Goal: Task Accomplishment & Management: Manage account settings

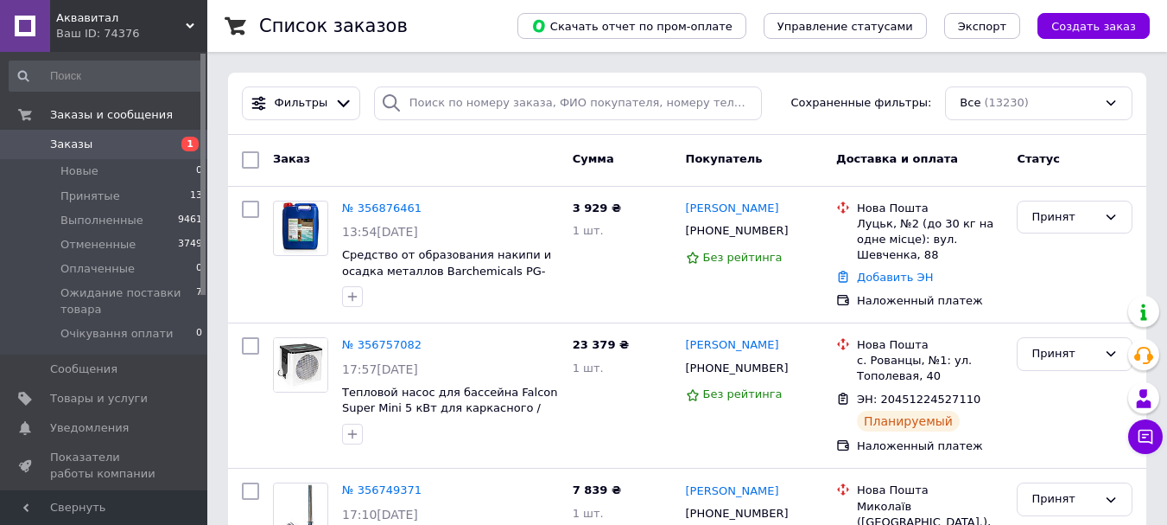
drag, startPoint x: 1091, startPoint y: 25, endPoint x: 1080, endPoint y: 26, distance: 11.3
click at [1094, 26] on span "Создать заказ" at bounding box center [1094, 26] width 85 height 13
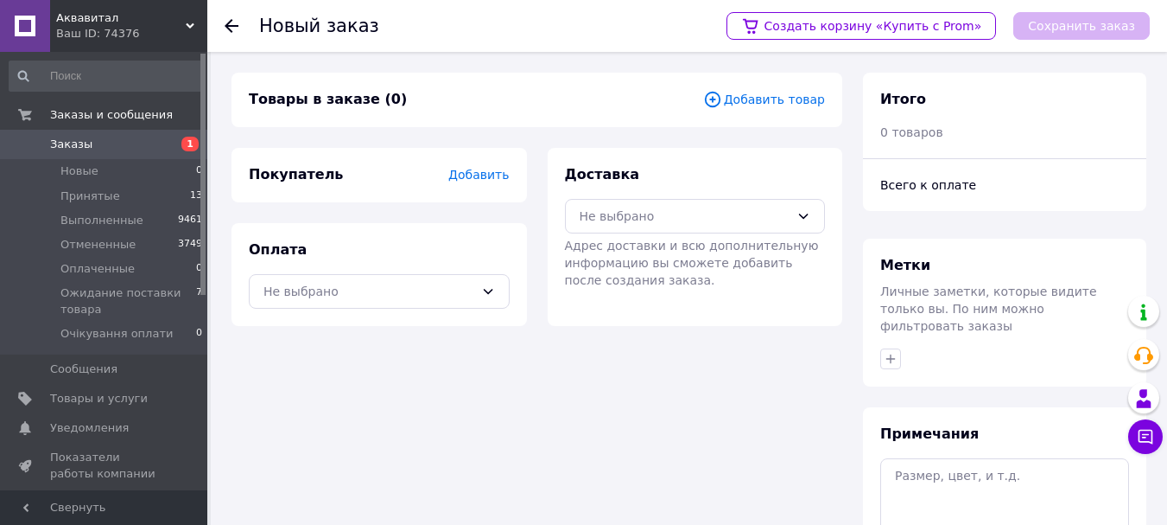
click at [788, 99] on span "Добавить товар" at bounding box center [764, 99] width 122 height 19
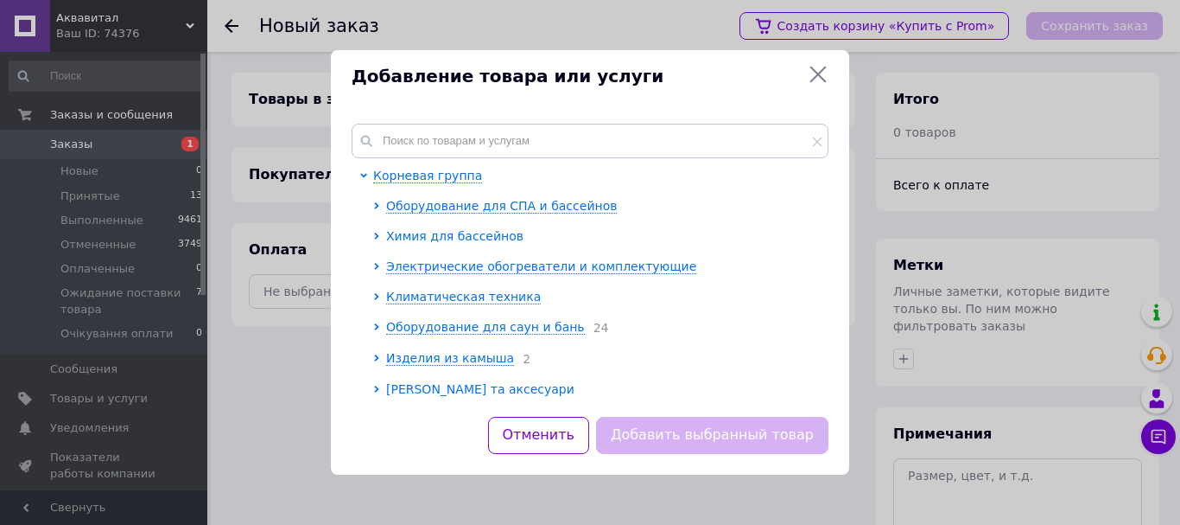
click at [444, 236] on span "Химия для бассейнов" at bounding box center [454, 236] width 137 height 14
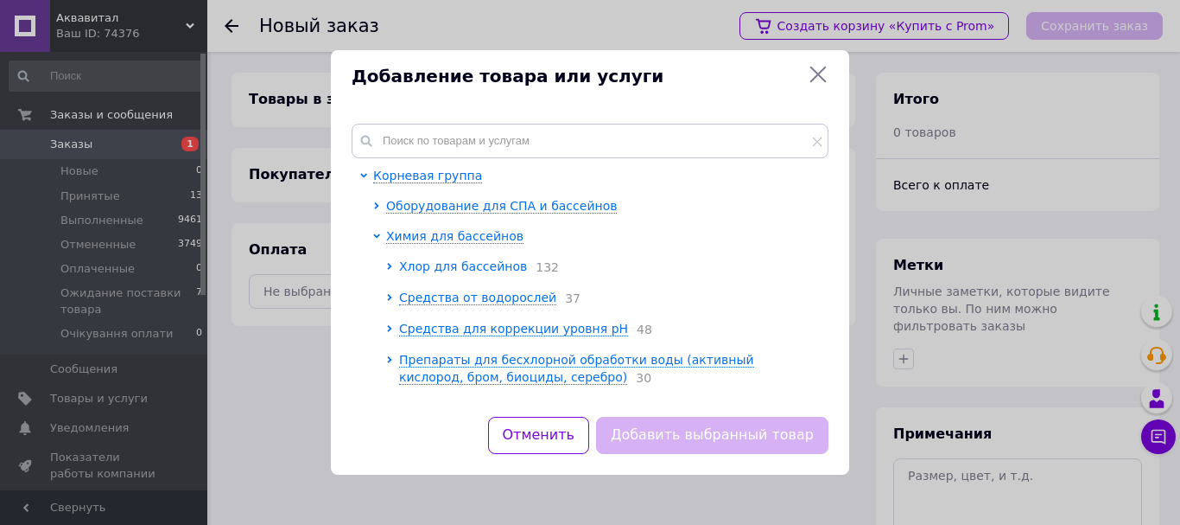
click at [461, 266] on span "Хлор для бассейнов" at bounding box center [463, 266] width 128 height 14
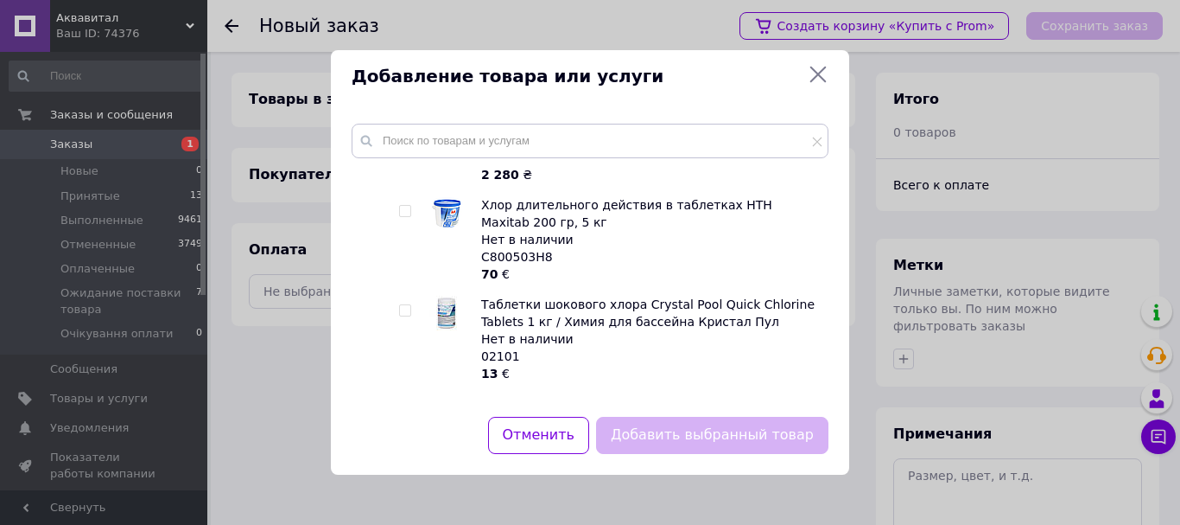
scroll to position [11493, 0]
checkbox input "true"
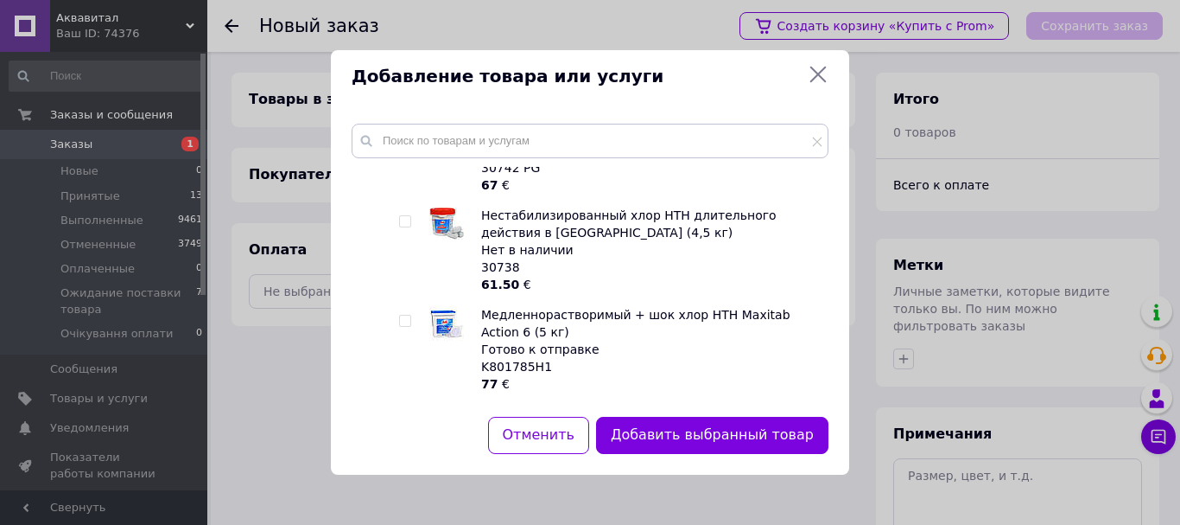
scroll to position [0, 0]
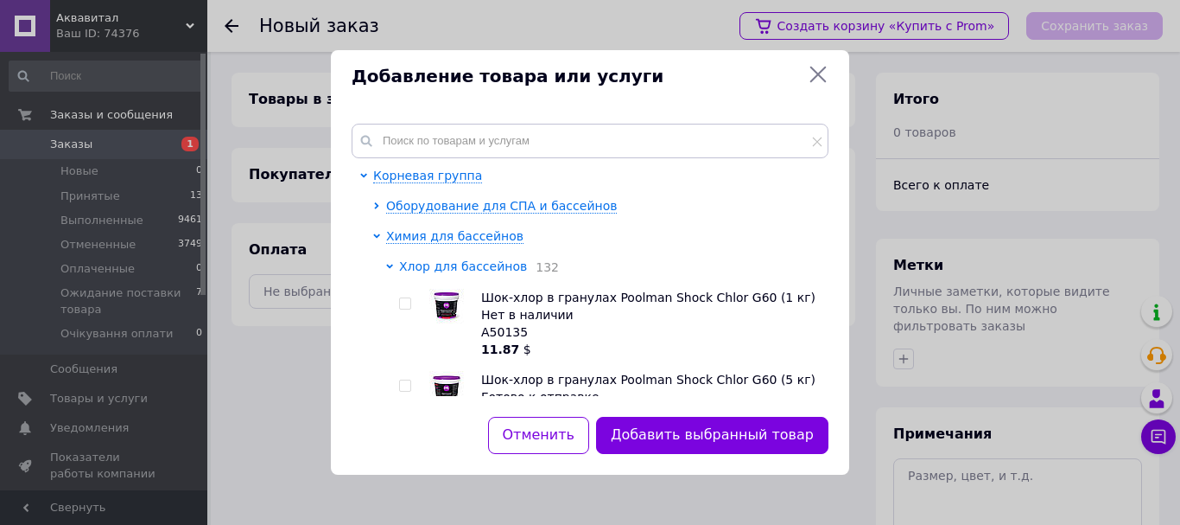
click at [466, 272] on span "Хлор для бассейнов" at bounding box center [463, 266] width 128 height 14
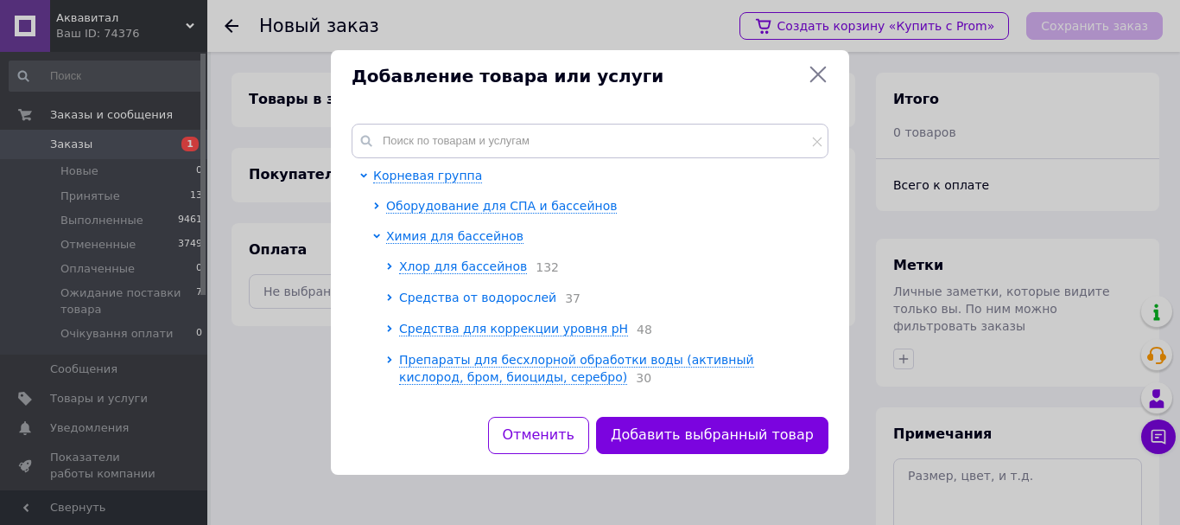
click at [465, 302] on span "Средства от водорослей" at bounding box center [477, 297] width 157 height 14
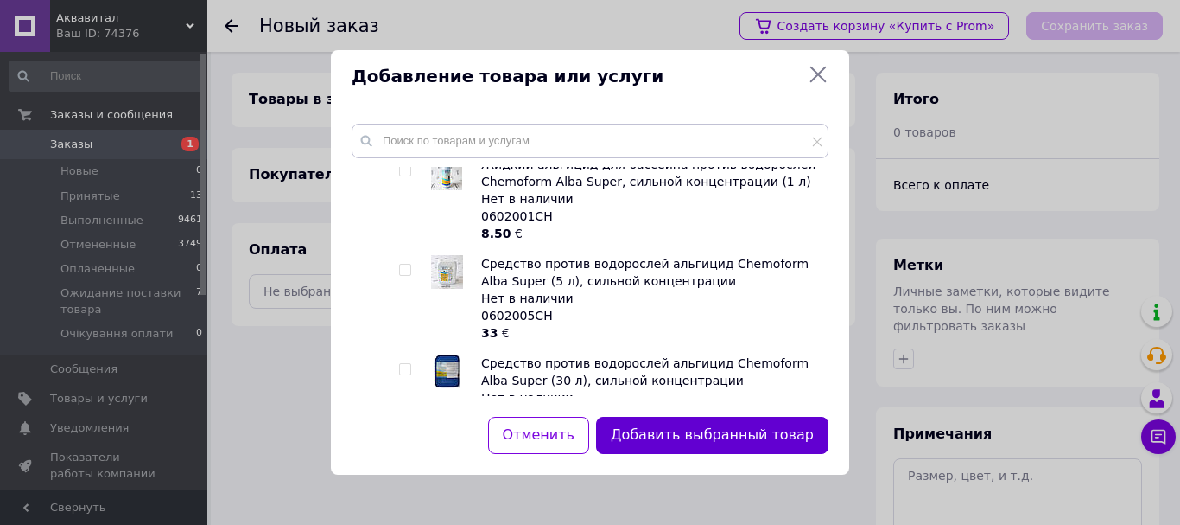
scroll to position [951, 0]
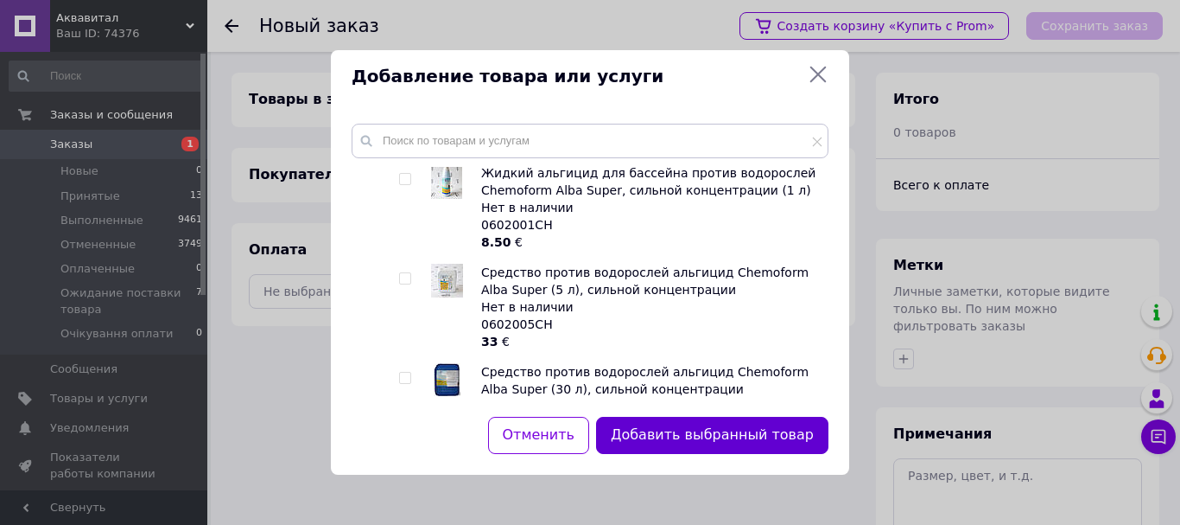
click at [719, 446] on button "Добавить выбранный товар" at bounding box center [712, 435] width 232 height 37
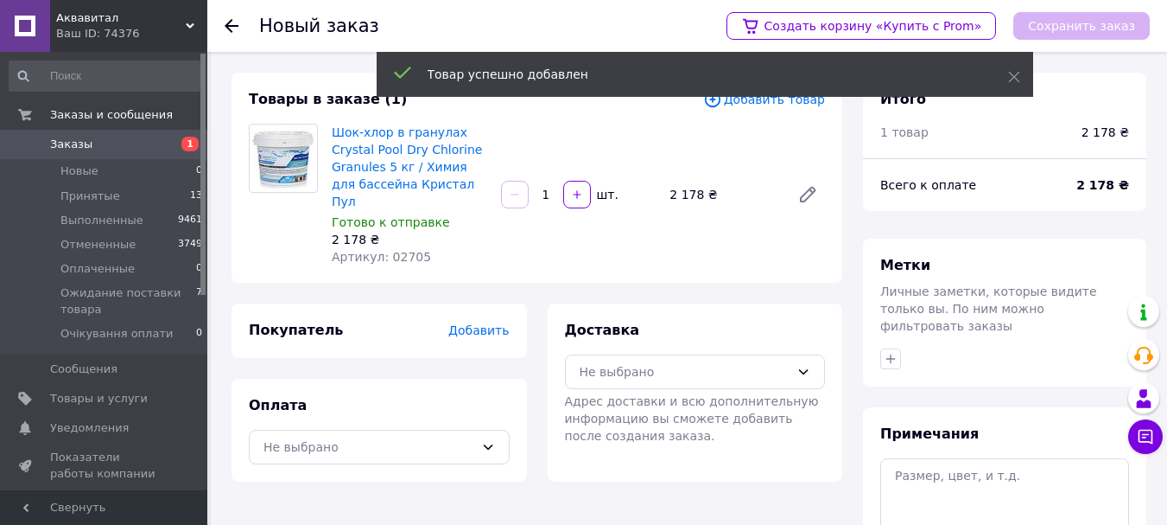
click at [505, 323] on span "Добавить" at bounding box center [478, 330] width 60 height 14
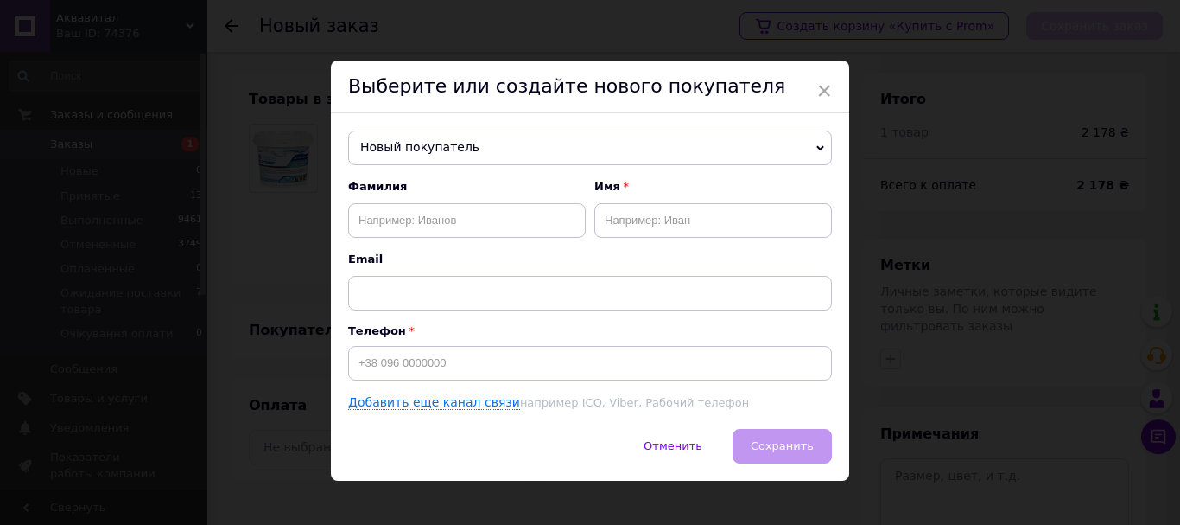
click at [820, 92] on span "×" at bounding box center [825, 90] width 16 height 29
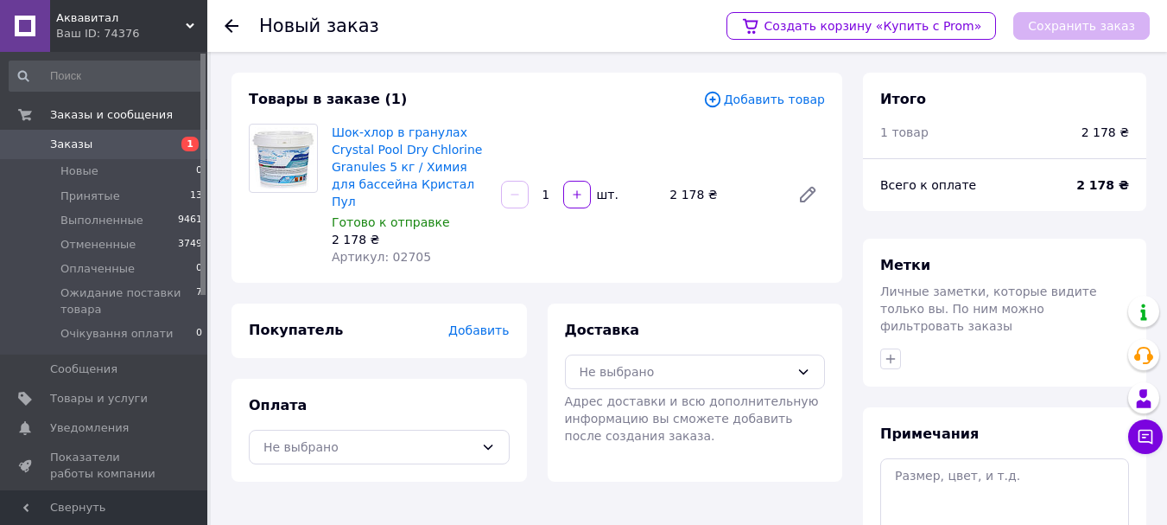
click at [779, 88] on div "Товары в заказе (1) Добавить товар Шок-хлор в гранулах Crystal Pool Dry Chlorin…" at bounding box center [537, 178] width 611 height 210
click at [775, 100] on span "Добавить товар" at bounding box center [764, 99] width 122 height 19
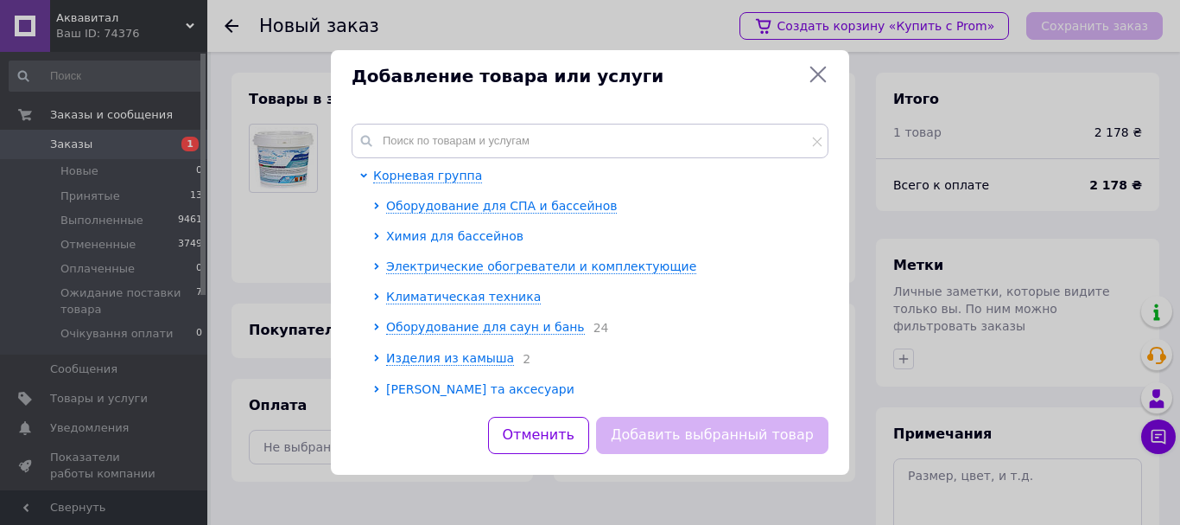
click at [435, 233] on span "Химия для бассейнов" at bounding box center [454, 236] width 137 height 14
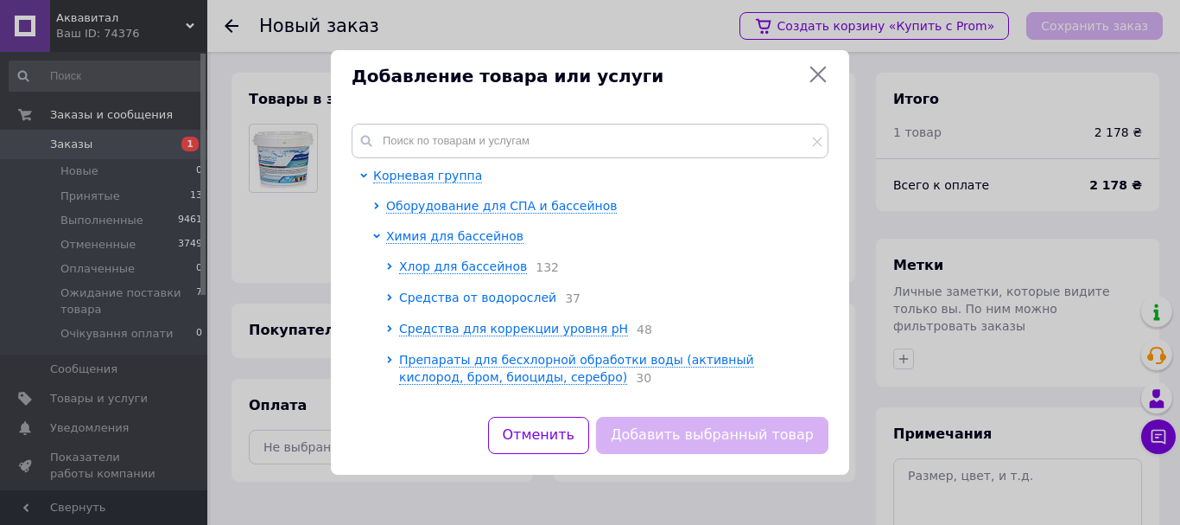
click at [474, 300] on span "Средства от водорослей" at bounding box center [477, 297] width 157 height 14
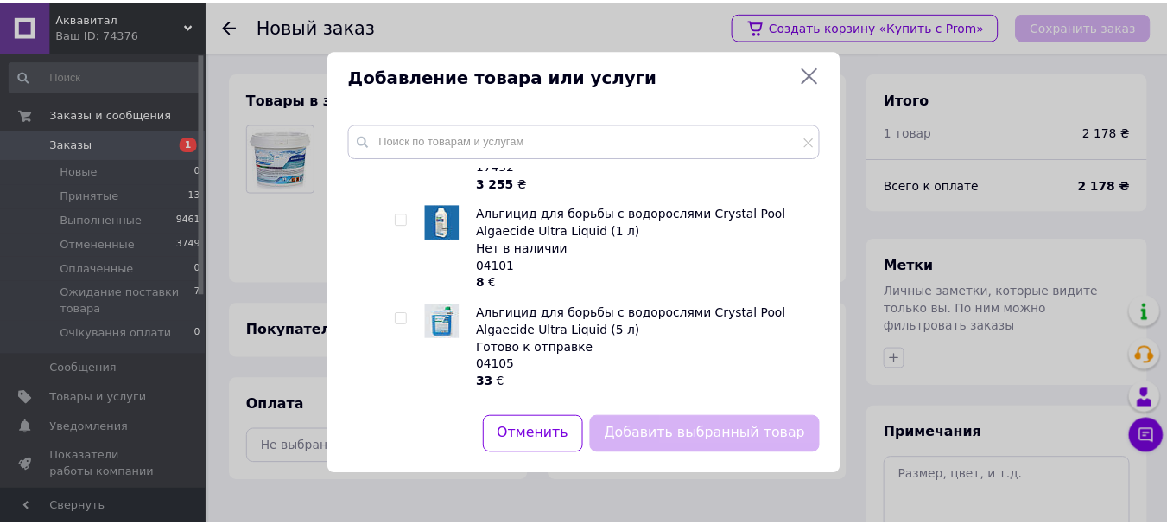
scroll to position [1988, 0]
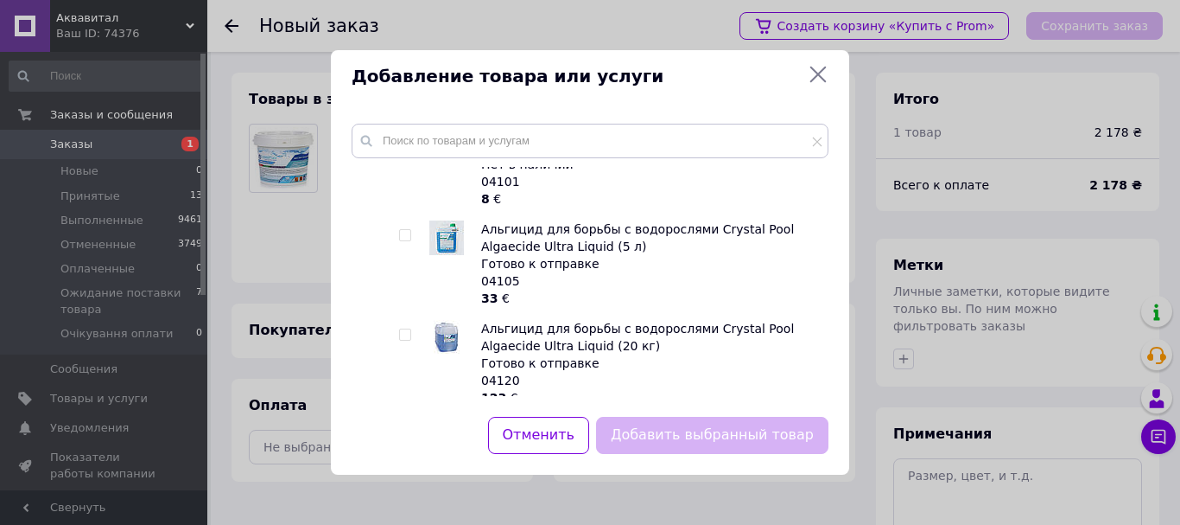
click at [401, 230] on input "checkbox" at bounding box center [404, 235] width 11 height 11
checkbox input "true"
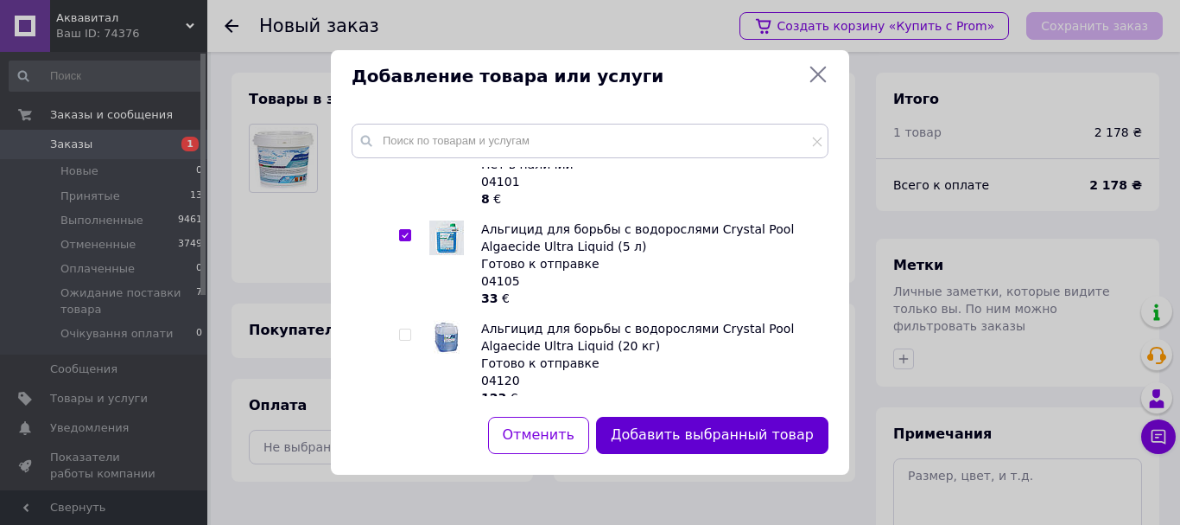
click at [703, 432] on button "Добавить выбранный товар" at bounding box center [712, 435] width 232 height 37
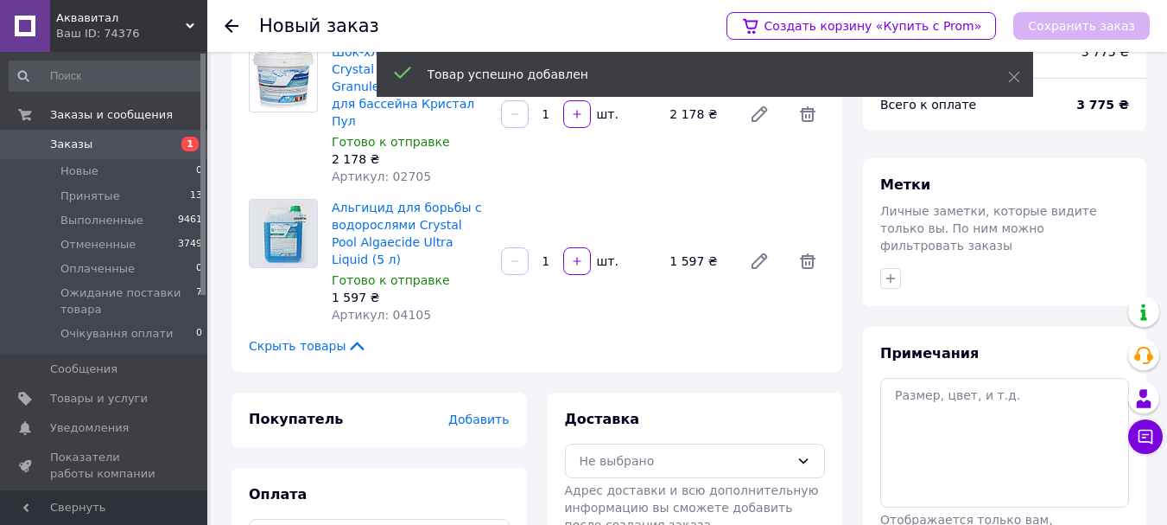
scroll to position [173, 0]
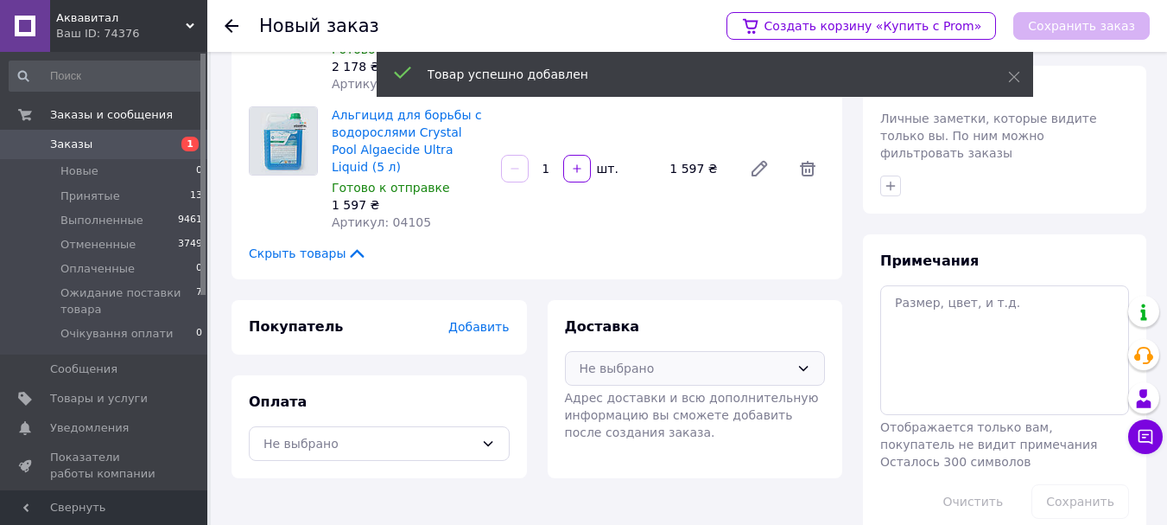
click at [689, 359] on div "Не выбрано" at bounding box center [685, 368] width 211 height 19
drag, startPoint x: 626, startPoint y: 371, endPoint x: 570, endPoint y: 384, distance: 56.8
click at [625, 397] on span "Нова Пошта (платная)" at bounding box center [709, 405] width 206 height 17
click at [448, 434] on div "Не выбрано" at bounding box center [369, 443] width 211 height 19
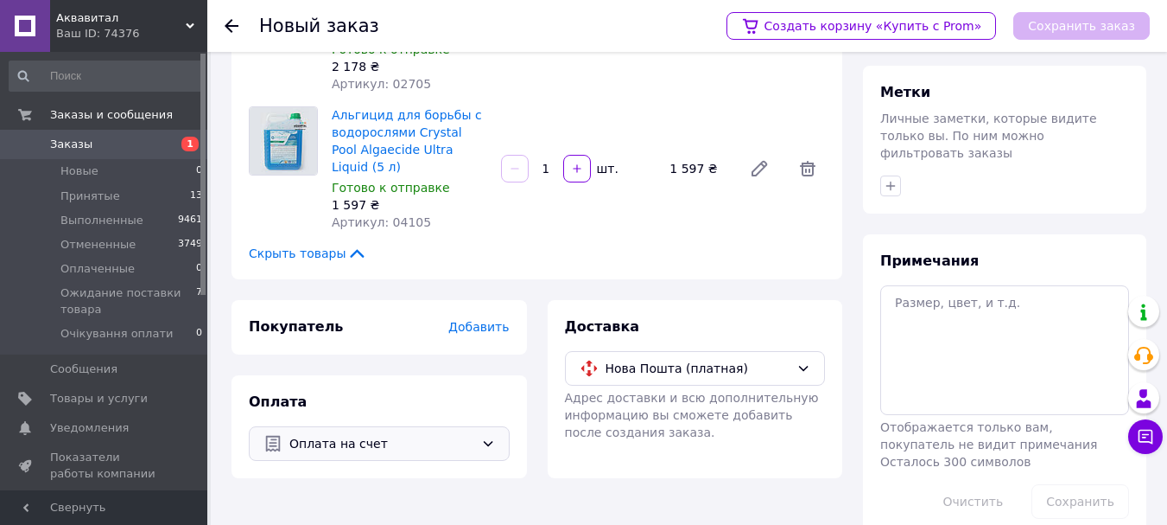
click at [487, 320] on span "Добавить" at bounding box center [478, 327] width 60 height 14
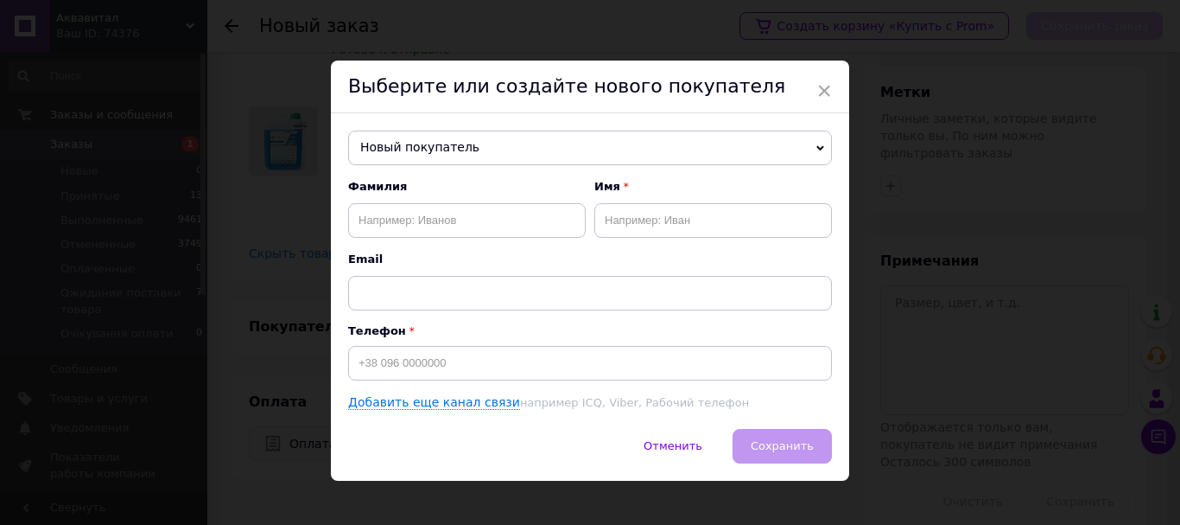
click at [459, 151] on span "Новый покупатель" at bounding box center [590, 147] width 484 height 35
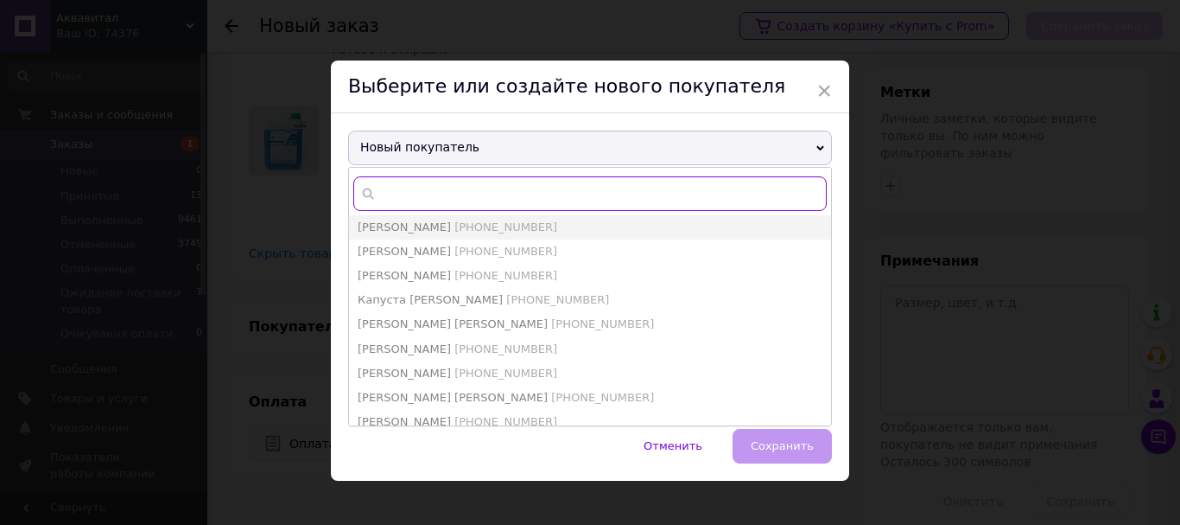
type input "0"
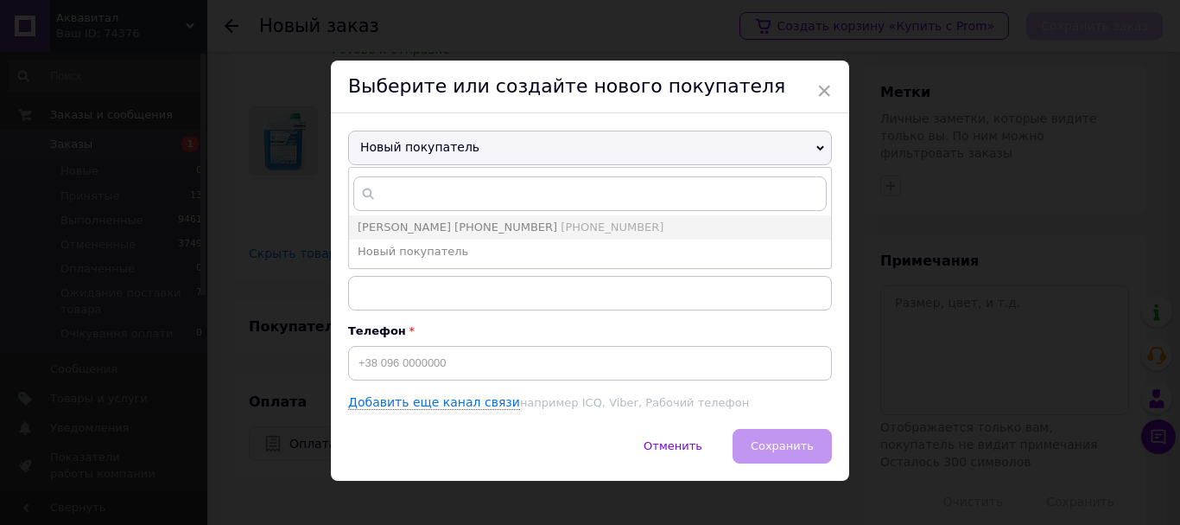
click at [626, 102] on div "Выберите или создайте нового покупателя" at bounding box center [590, 86] width 518 height 53
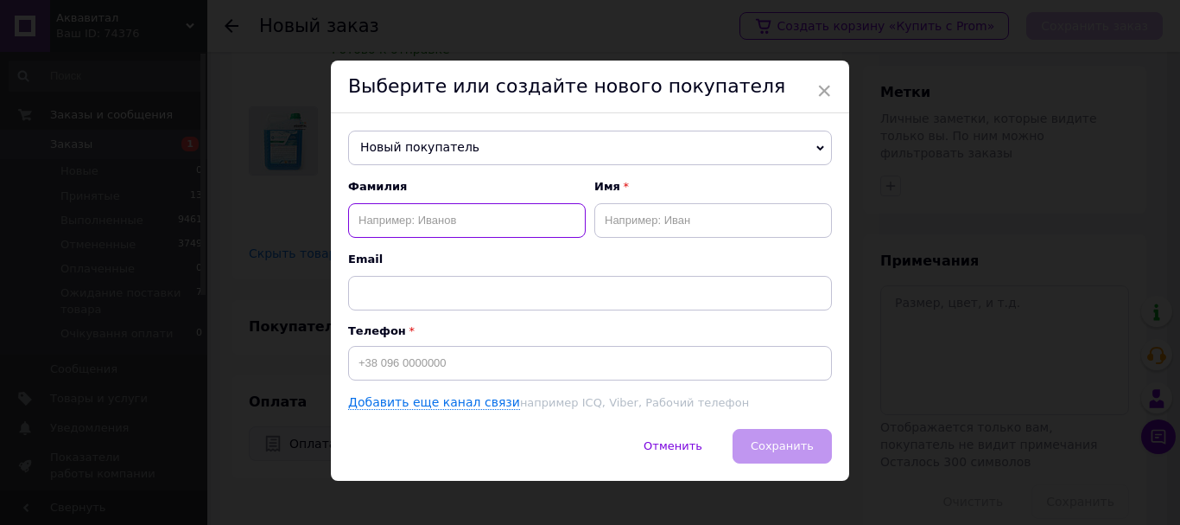
click at [428, 226] on input "text" at bounding box center [467, 220] width 238 height 35
type input "Зеленько"
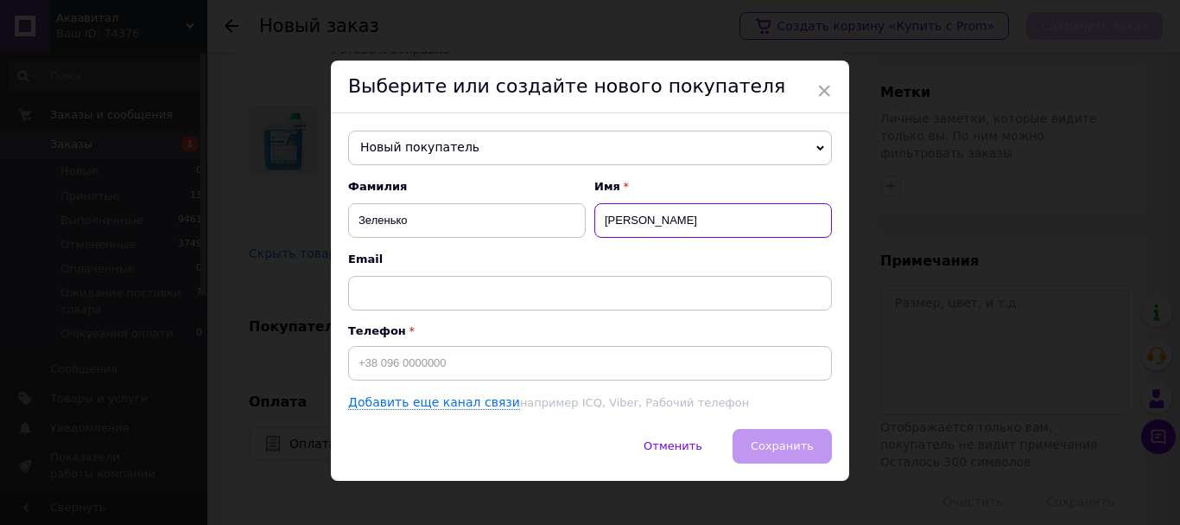
type input "Маряна"
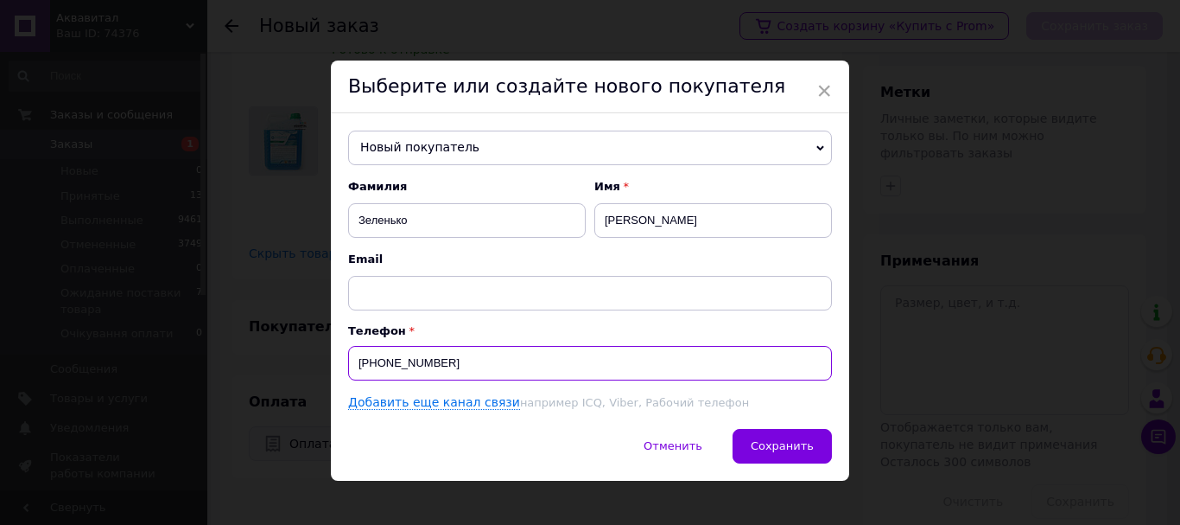
type input "[PHONE_NUMBER]"
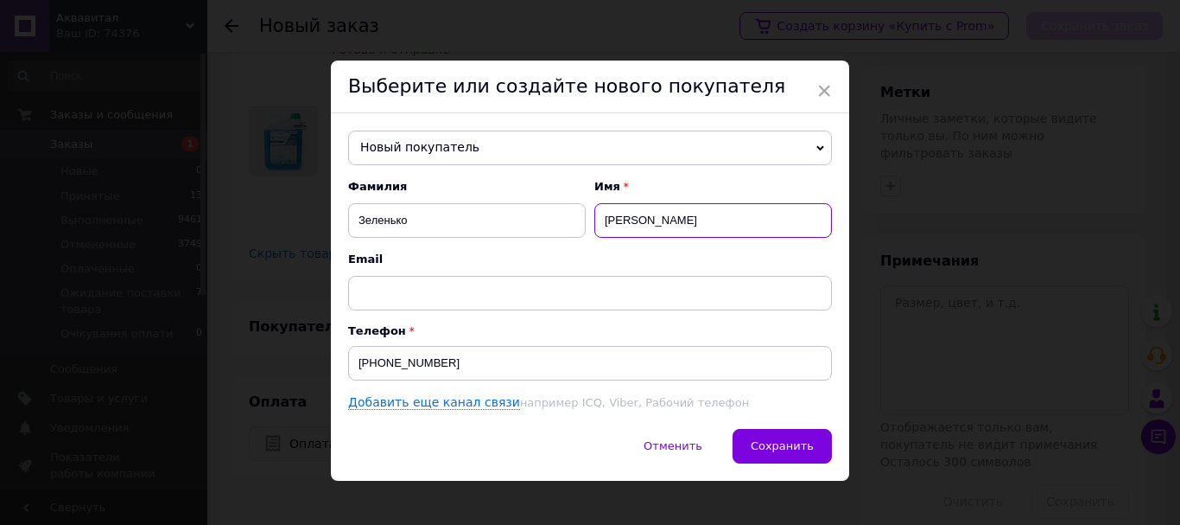
click at [626, 222] on input "Маряна" at bounding box center [714, 220] width 238 height 35
type input "Мар'яна"
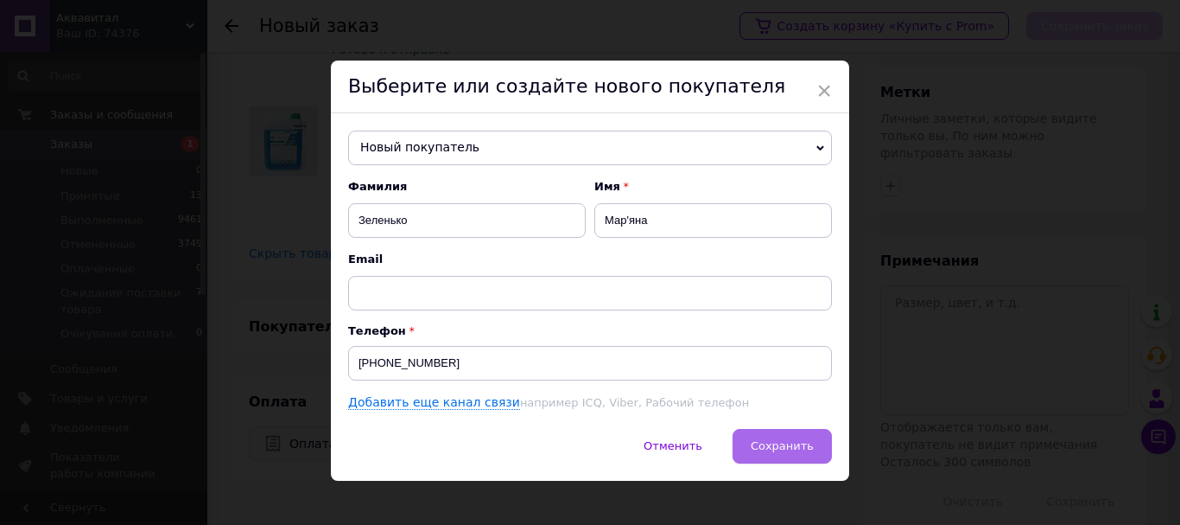
click at [784, 432] on button "Сохранить" at bounding box center [782, 446] width 99 height 35
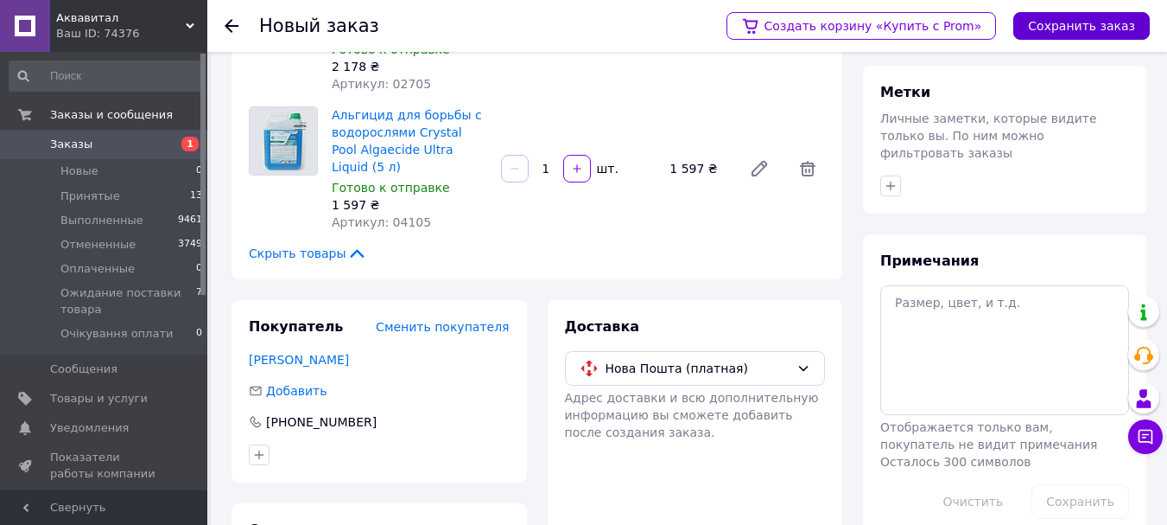
click at [1082, 30] on button "Сохранить заказ" at bounding box center [1082, 26] width 137 height 28
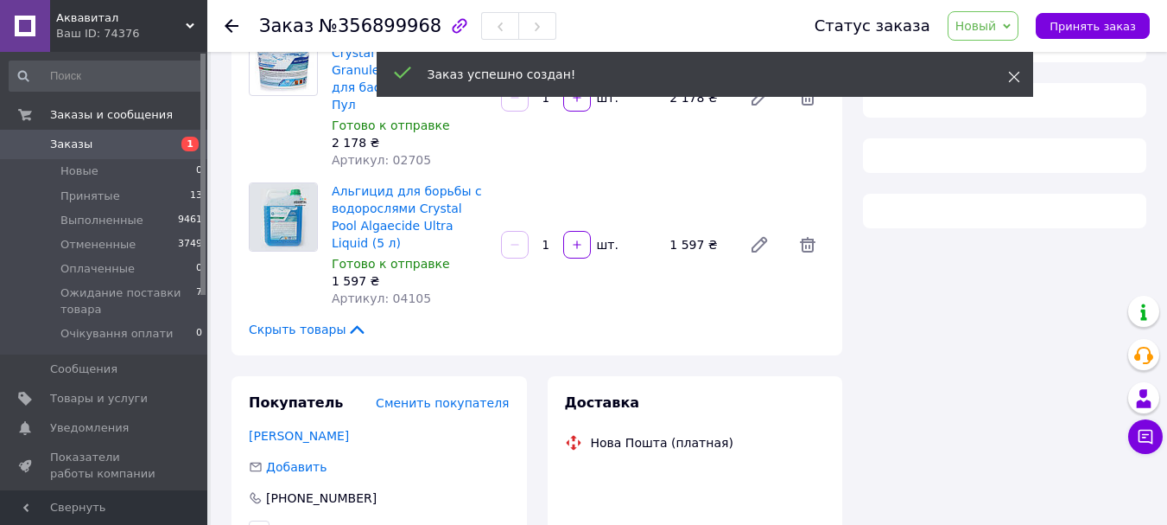
click at [1015, 74] on icon at bounding box center [1014, 77] width 12 height 12
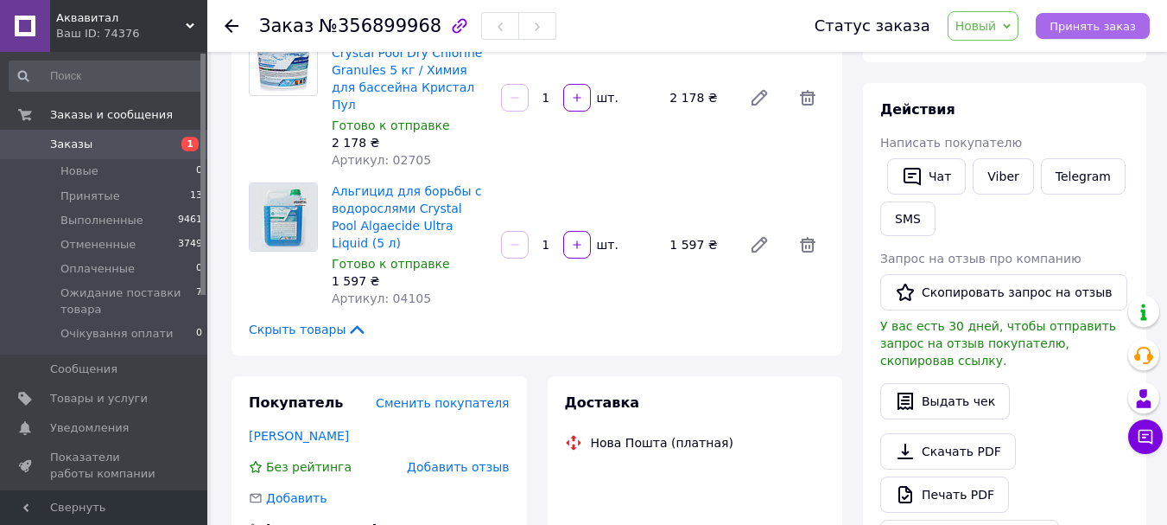
click at [1090, 26] on span "Принять заказ" at bounding box center [1093, 26] width 86 height 13
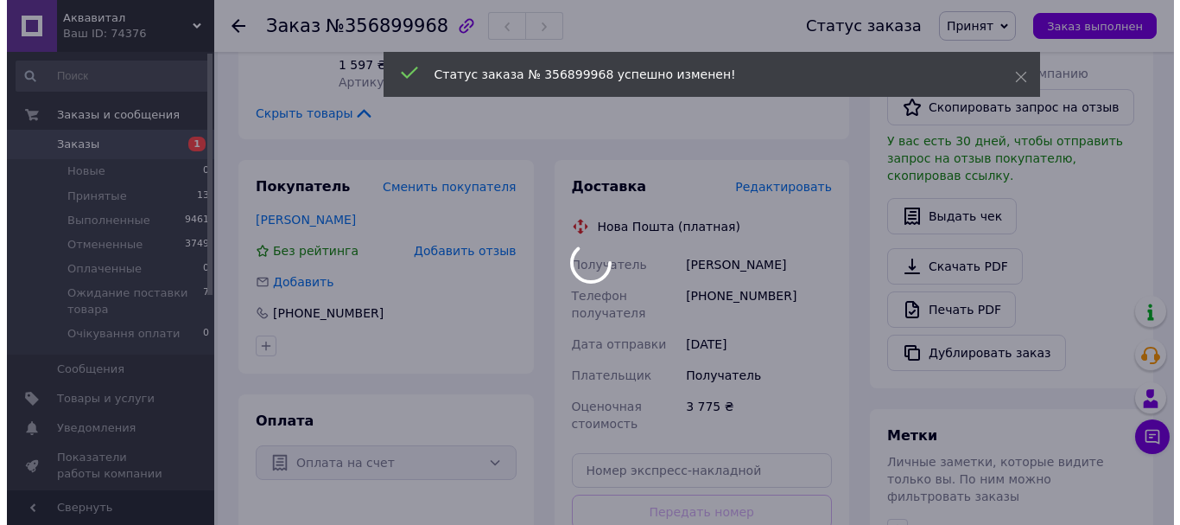
scroll to position [432, 0]
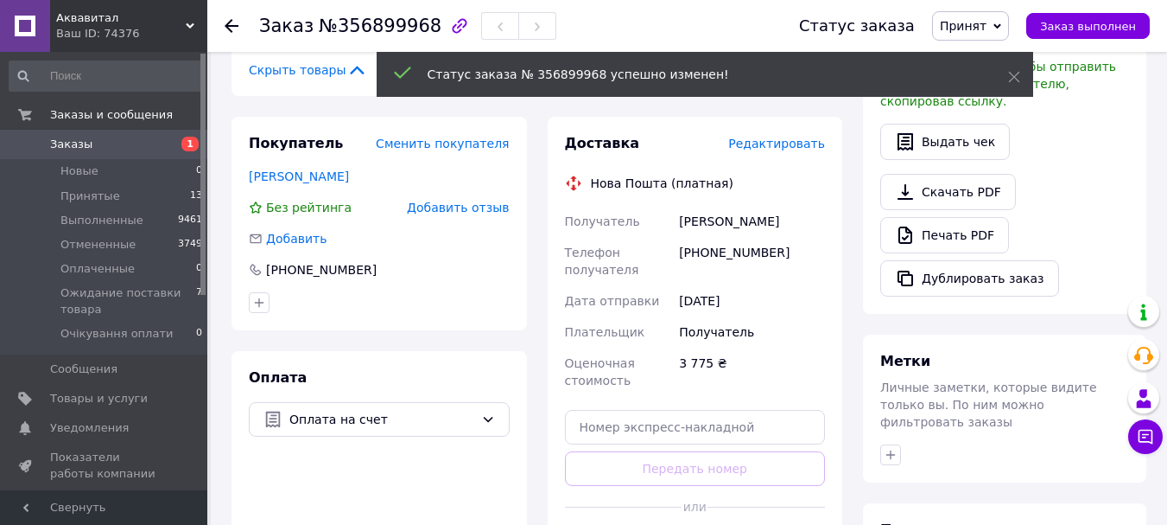
click at [779, 137] on span "Редактировать" at bounding box center [776, 144] width 97 height 14
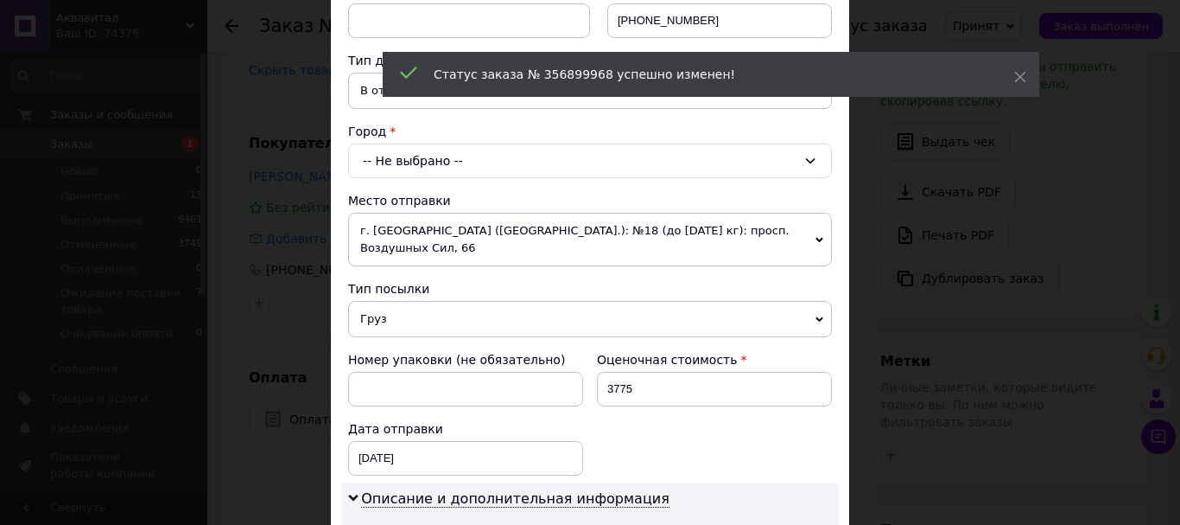
scroll to position [346, 0]
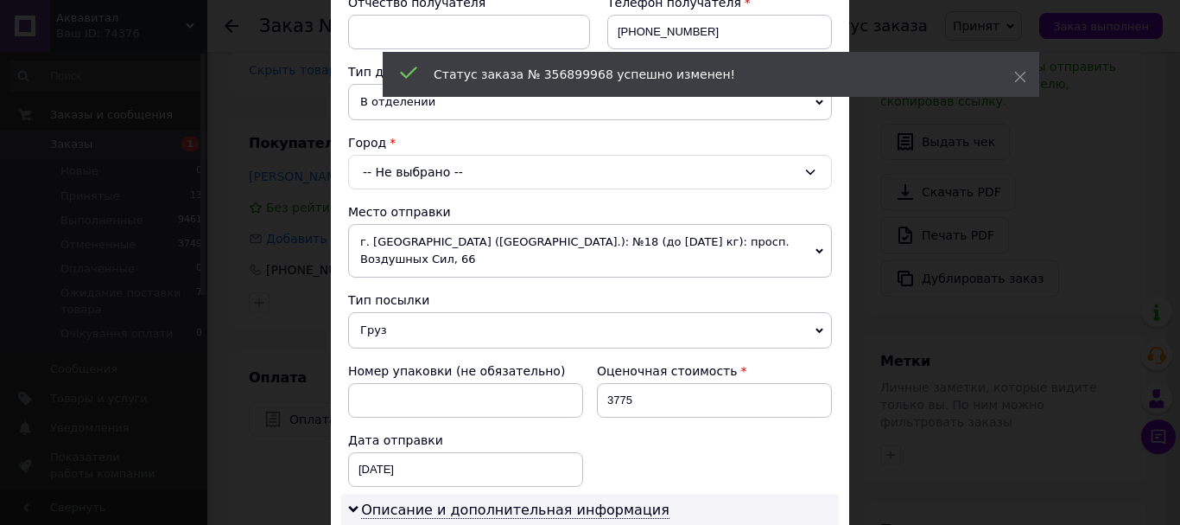
click at [398, 172] on div "-- Не выбрано --" at bounding box center [590, 172] width 484 height 35
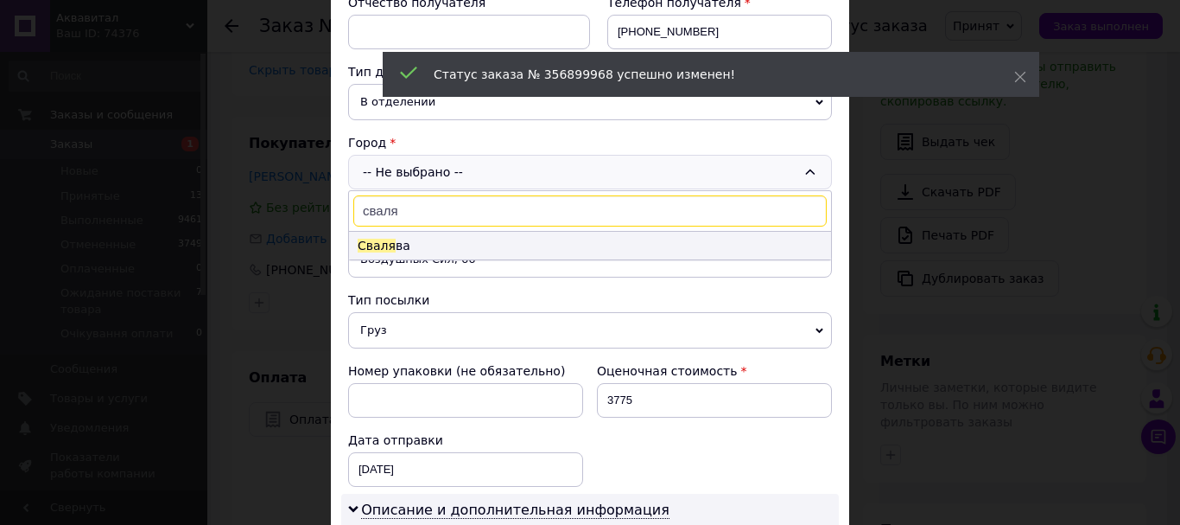
type input "сваля"
click at [406, 242] on li "Сваля ва" at bounding box center [590, 246] width 482 height 28
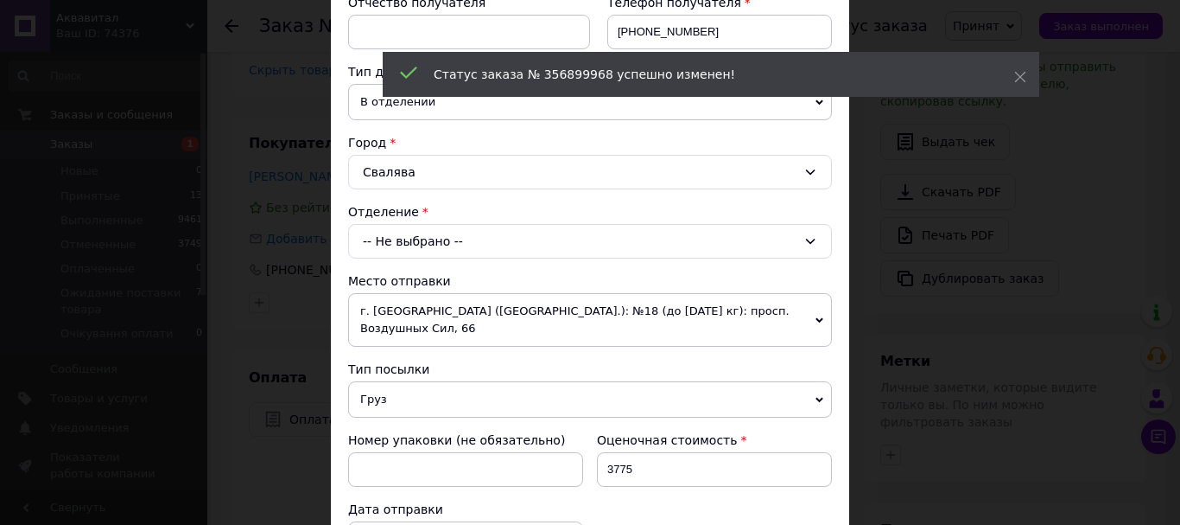
click at [442, 247] on div "-- Не выбрано --" at bounding box center [590, 241] width 484 height 35
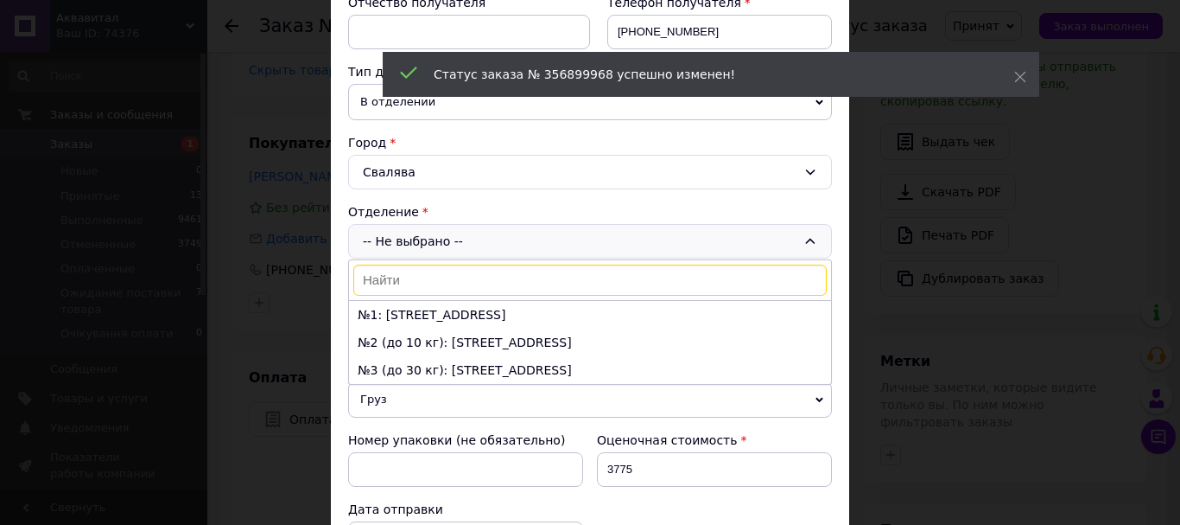
click at [456, 363] on li "№3 (до 30 кг): ул. Киевская, 8" at bounding box center [590, 370] width 482 height 28
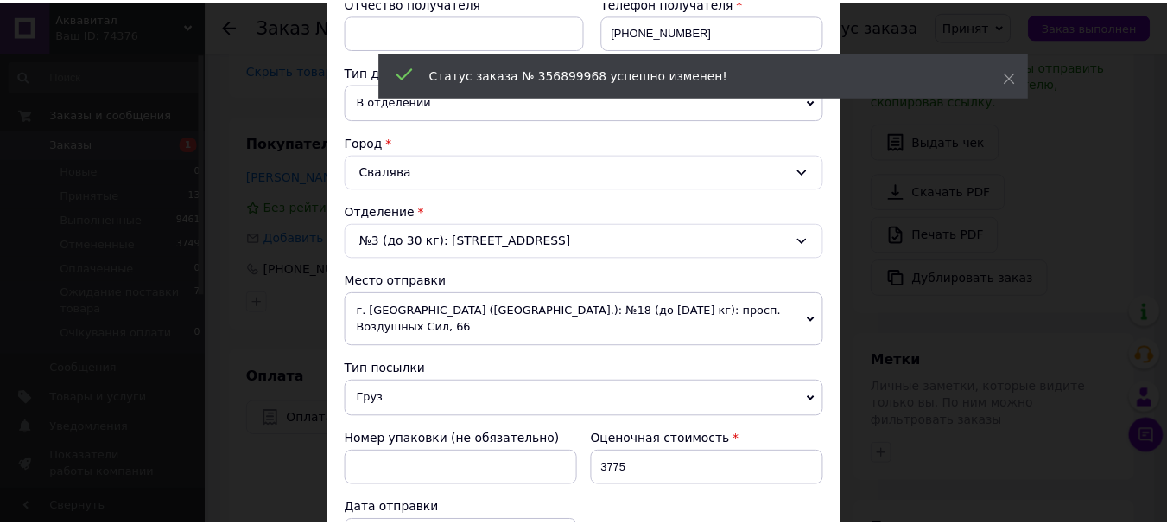
scroll to position [848, 0]
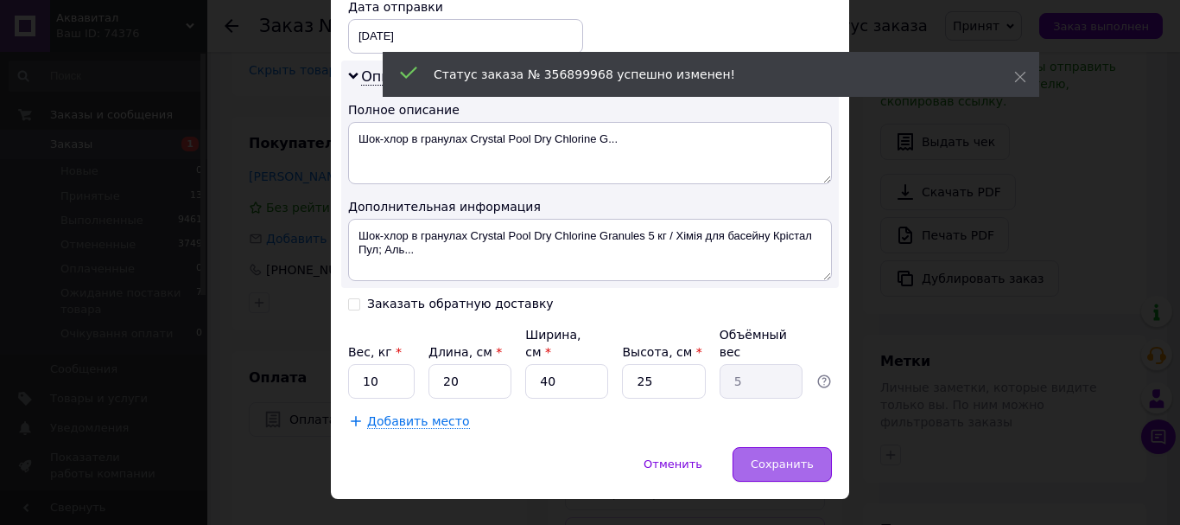
click at [794, 457] on span "Сохранить" at bounding box center [782, 463] width 63 height 13
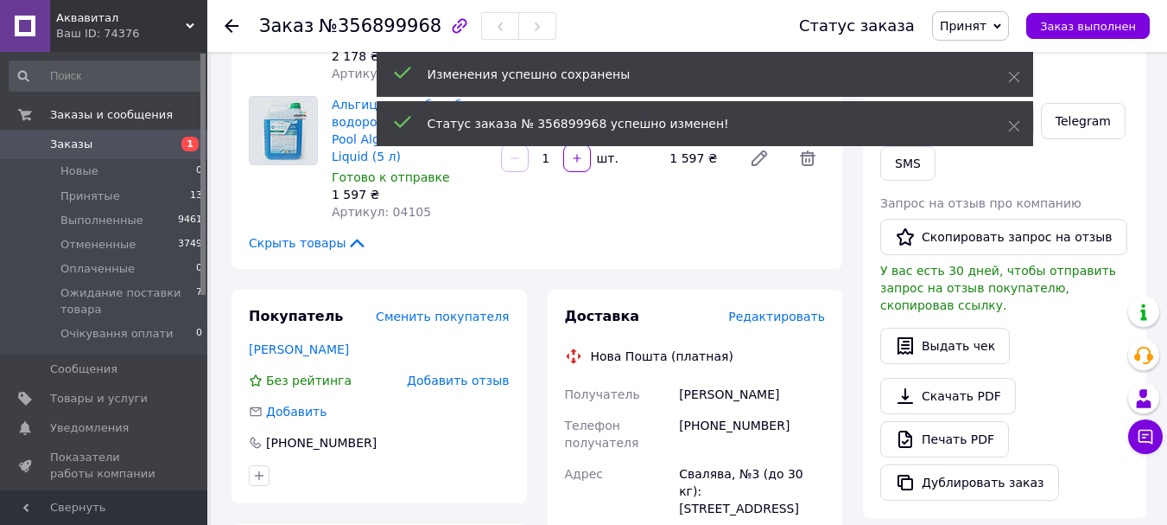
scroll to position [173, 0]
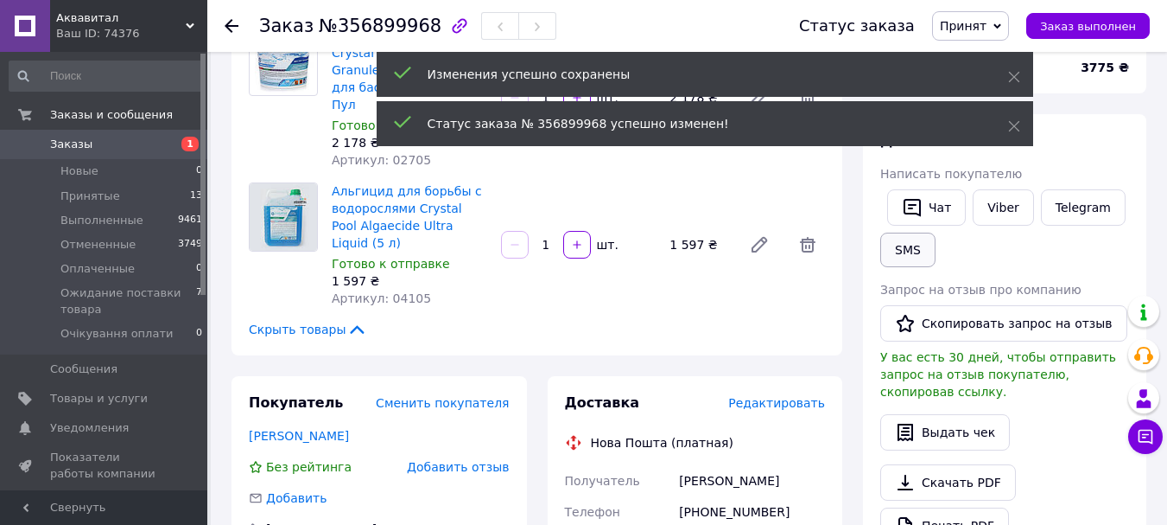
click at [913, 255] on button "SMS" at bounding box center [908, 249] width 55 height 35
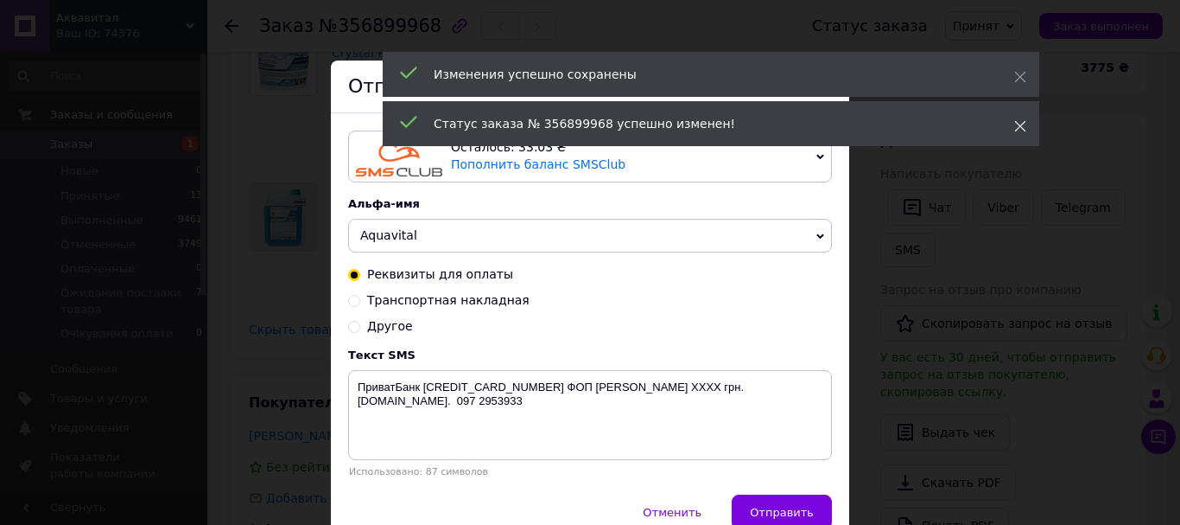
drag, startPoint x: 1025, startPoint y: 128, endPoint x: 1027, endPoint y: 99, distance: 29.5
click at [1025, 126] on icon at bounding box center [1020, 126] width 12 height 12
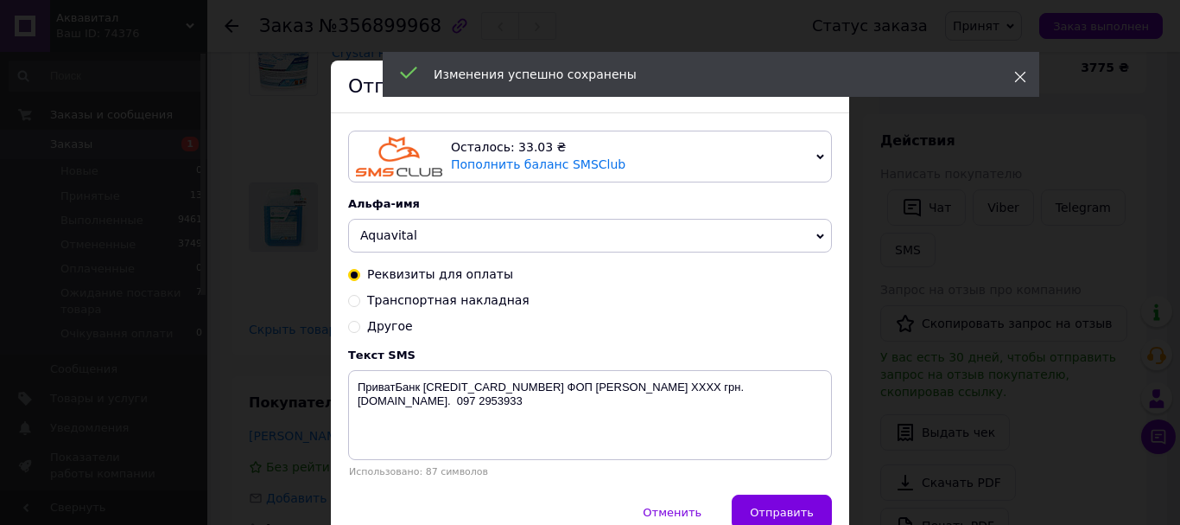
click at [1021, 72] on icon at bounding box center [1020, 77] width 12 height 12
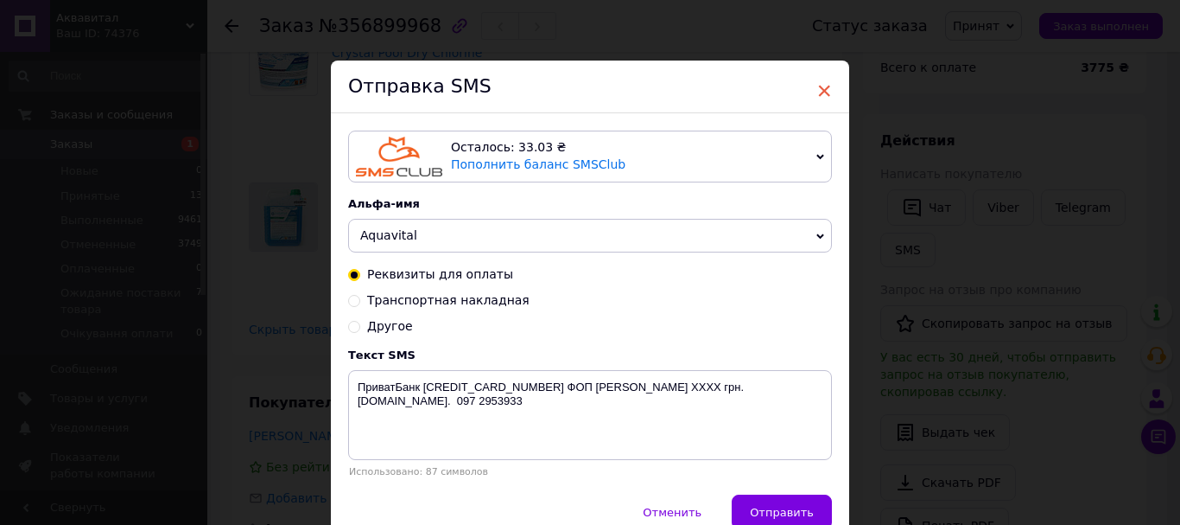
click at [820, 91] on span "×" at bounding box center [825, 90] width 16 height 29
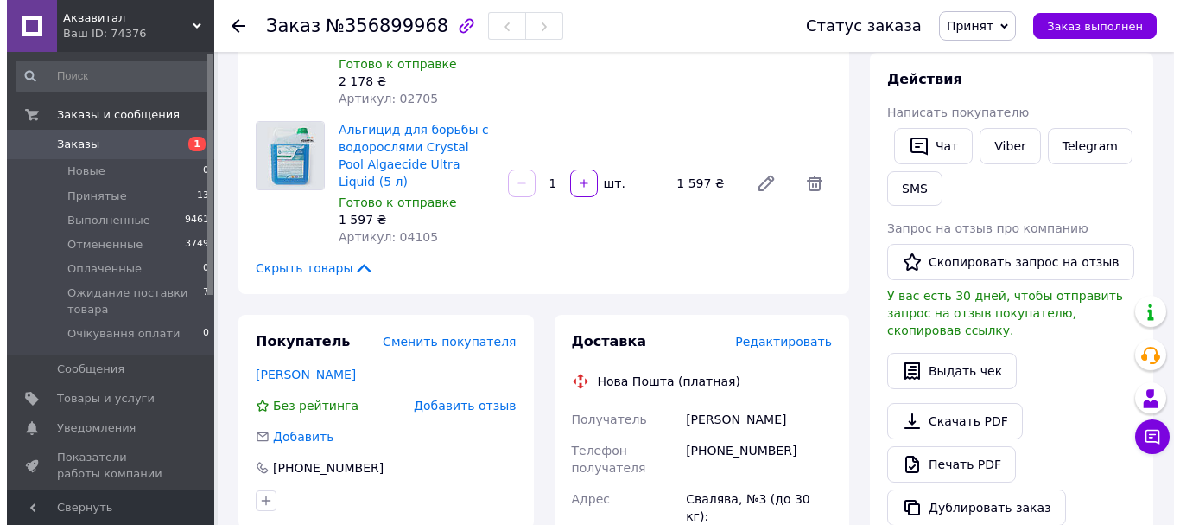
scroll to position [259, 0]
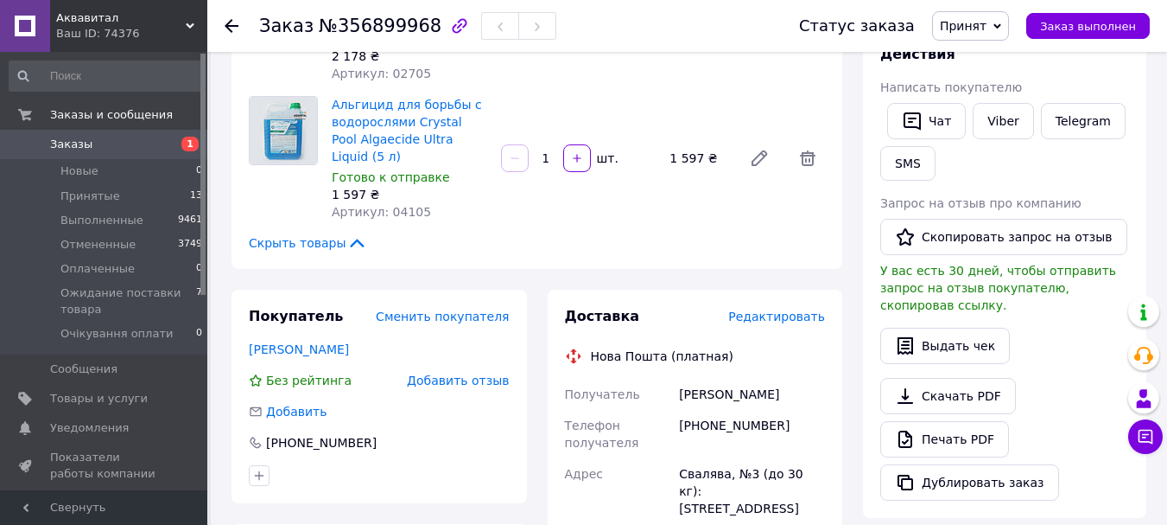
click at [790, 309] on span "Редактировать" at bounding box center [776, 316] width 97 height 14
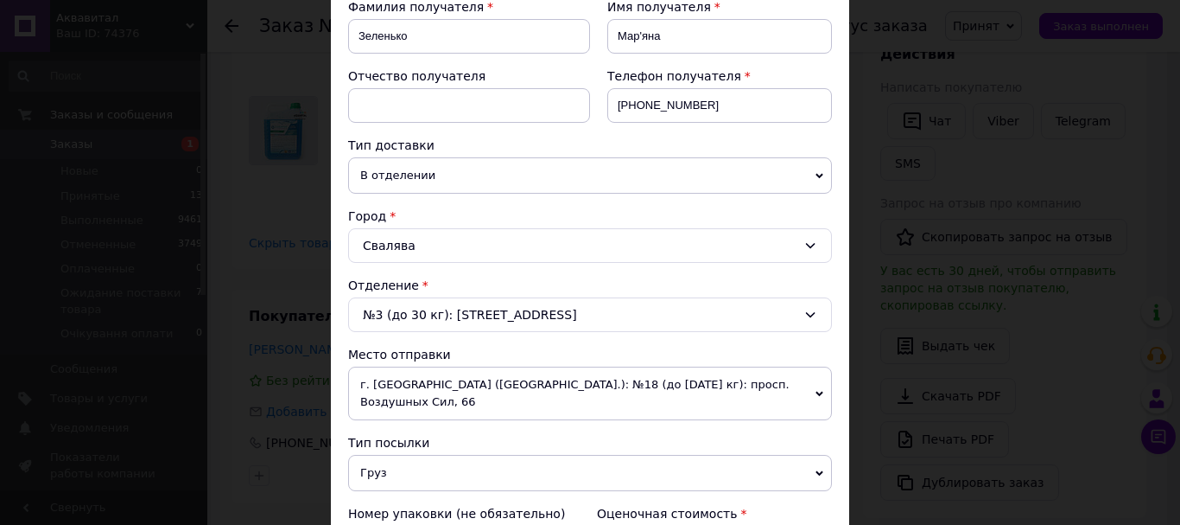
scroll to position [173, 0]
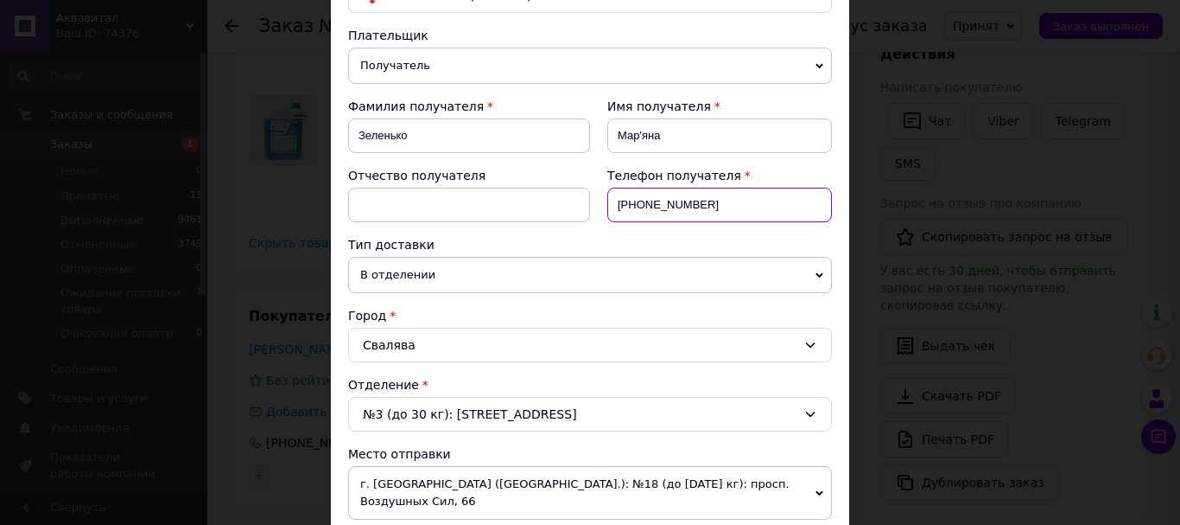
click at [642, 195] on input "[PHONE_NUMBER]" at bounding box center [719, 205] width 225 height 35
type input "+"
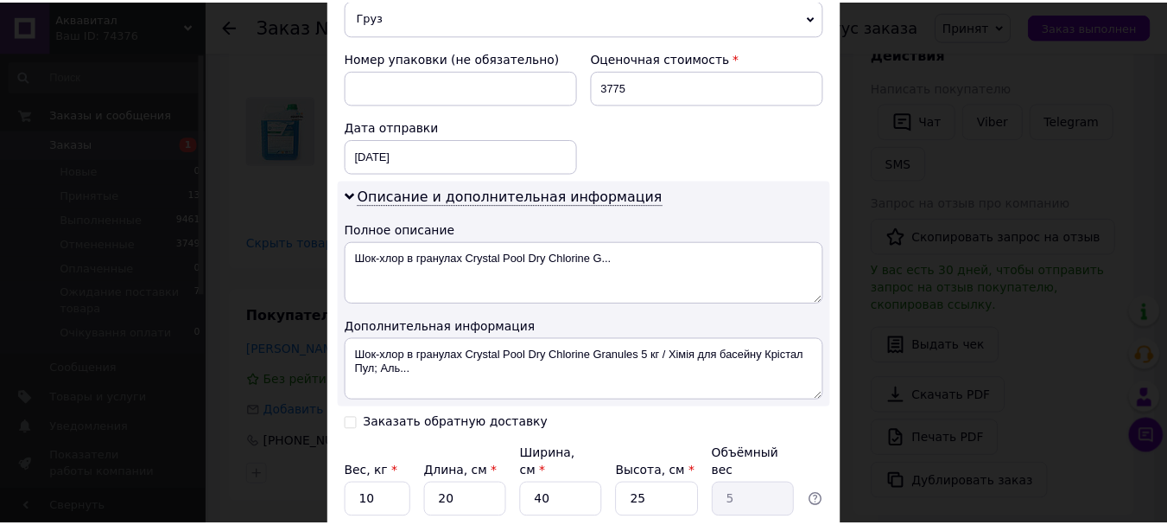
scroll to position [778, 0]
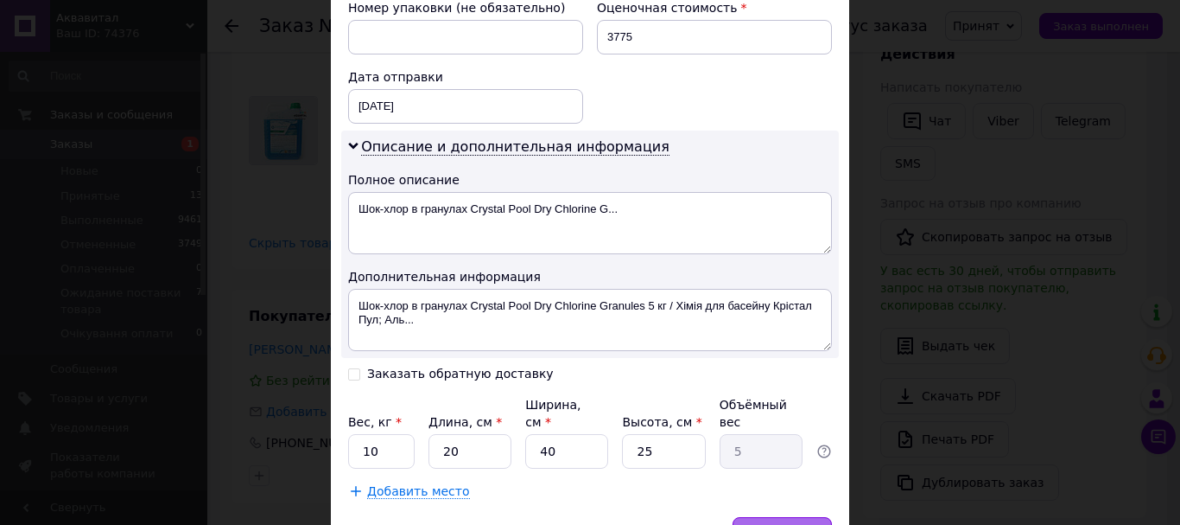
type input "+380505418375"
drag, startPoint x: 793, startPoint y: 502, endPoint x: 887, endPoint y: 359, distance: 170.9
click at [793, 524] on span "Сохранить" at bounding box center [782, 533] width 63 height 13
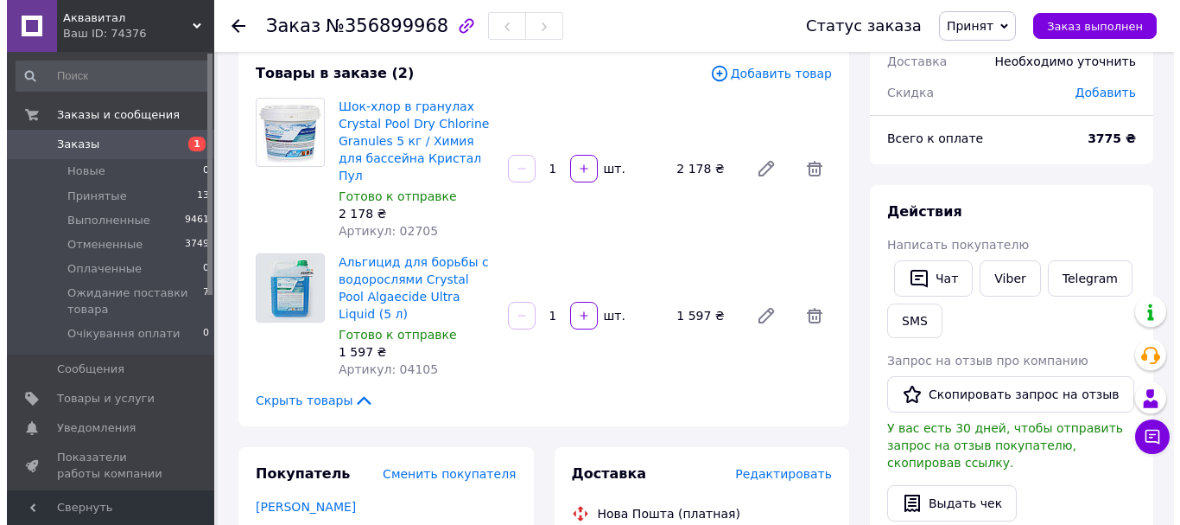
scroll to position [86, 0]
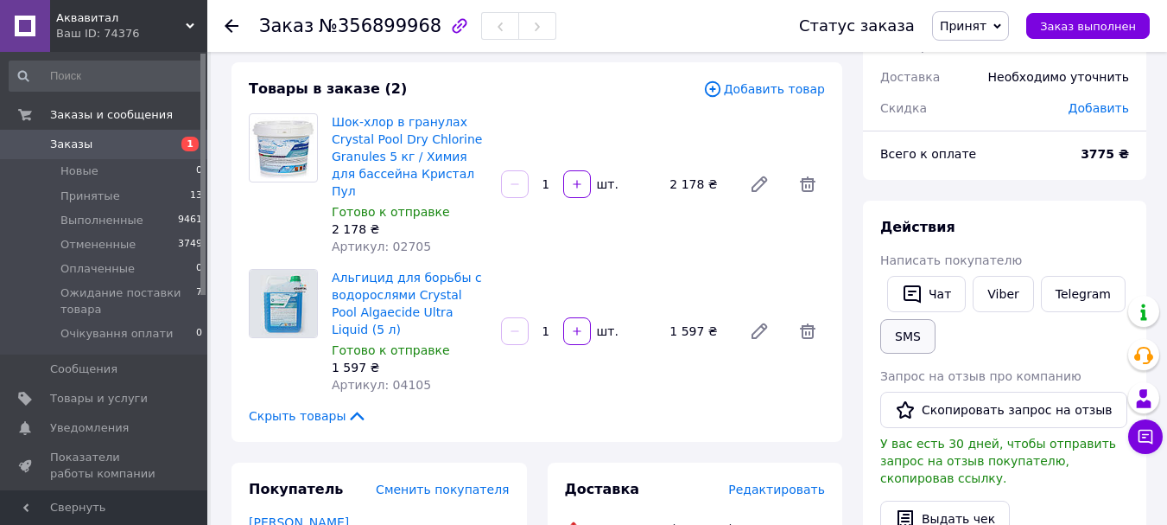
click at [909, 337] on button "SMS" at bounding box center [908, 336] width 55 height 35
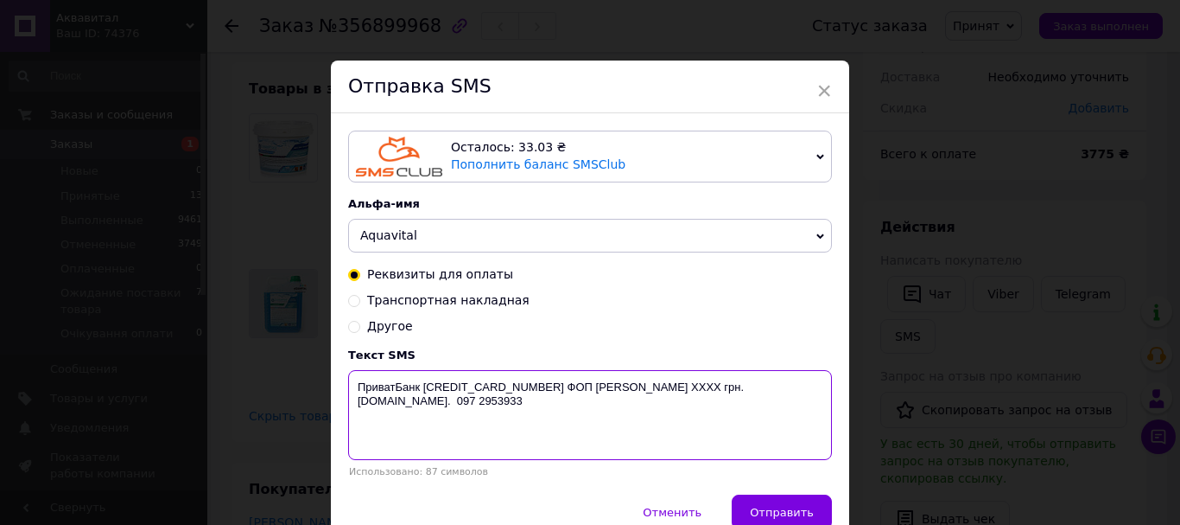
click at [542, 387] on textarea "ПриватБанк 4246 0010 0112 9356 ФОП Фурсов В.Г. XXXX грн. Aquavital.com.ua. 097 …" at bounding box center [590, 415] width 484 height 90
paste textarea "4246001030365690 Приватбанк ФОП Фурсов Віталий Призначення: покупка товару Сума…"
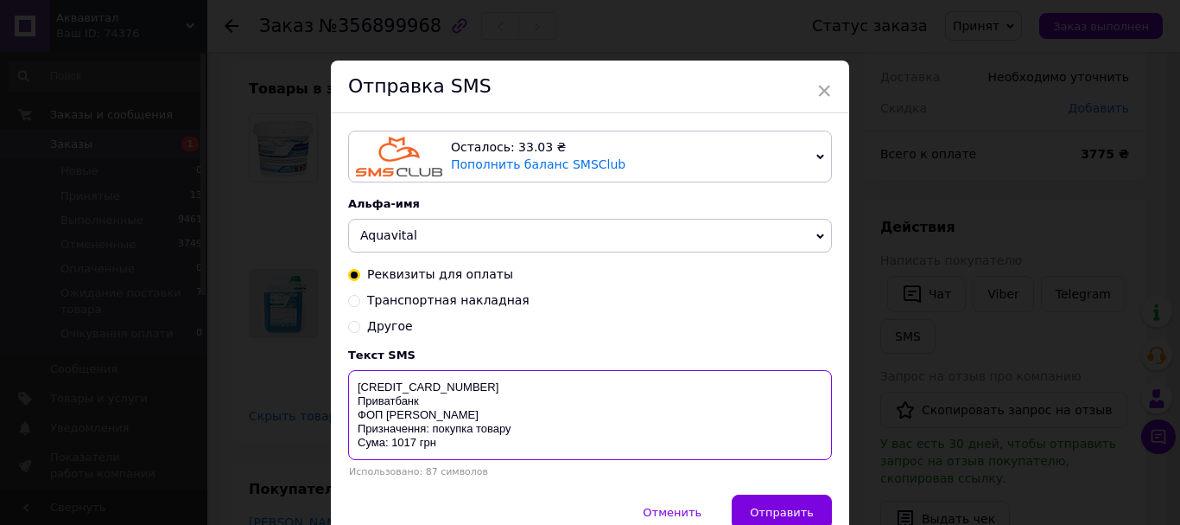
scroll to position [18, 0]
click at [410, 444] on textarea "4246001030365690 Приватбанк ФОП Фурсов Віталий Призначення: покупка товару Сума…" at bounding box center [590, 415] width 484 height 90
click at [411, 443] on textarea "4246001030365690 Приватбанк ФОП Фурсов Віталий Призначення: покупка товару Сума…" at bounding box center [590, 415] width 484 height 90
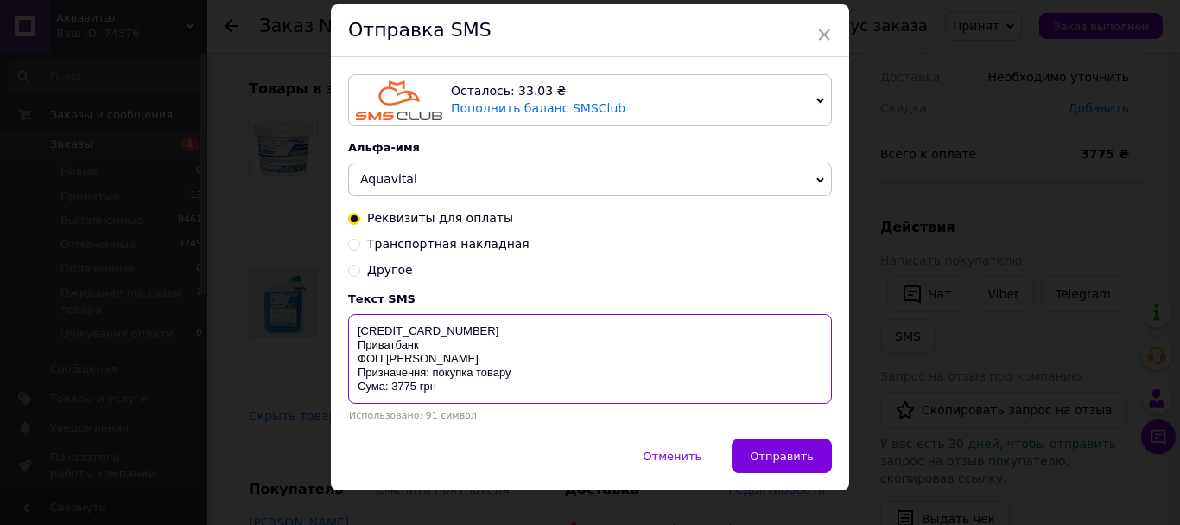
scroll to position [86, 0]
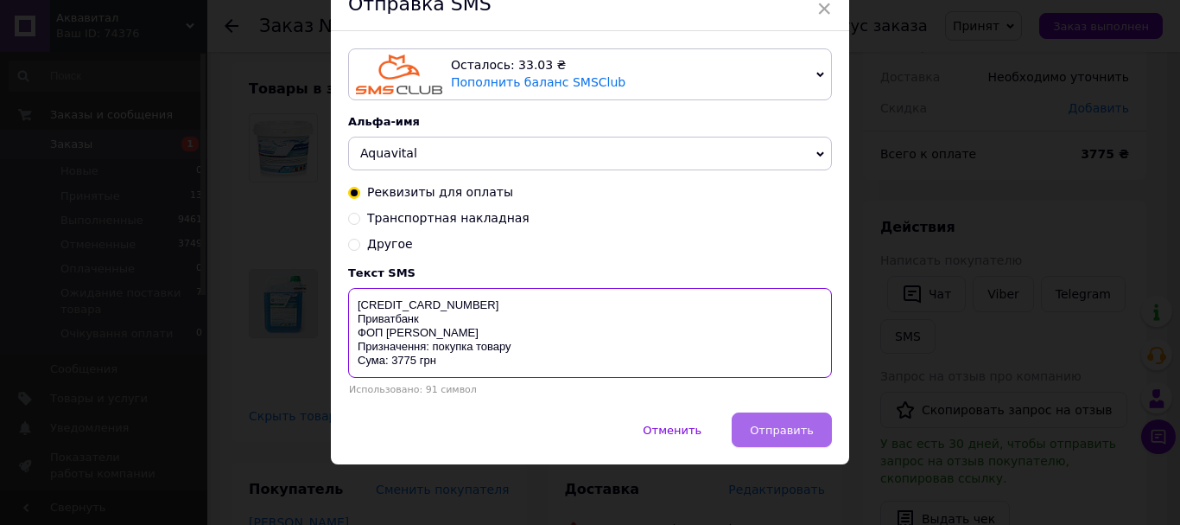
type textarea "4246001030365690 Приватбанк ФОП Фурсов Віталий Призначення: покупка товару Сума…"
click at [759, 422] on button "Отправить" at bounding box center [782, 429] width 100 height 35
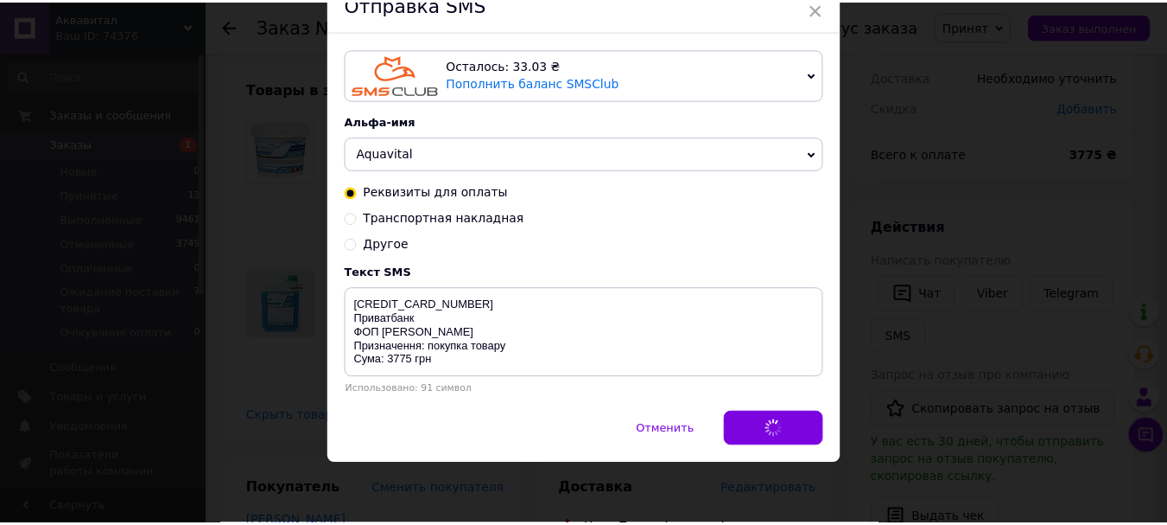
scroll to position [0, 0]
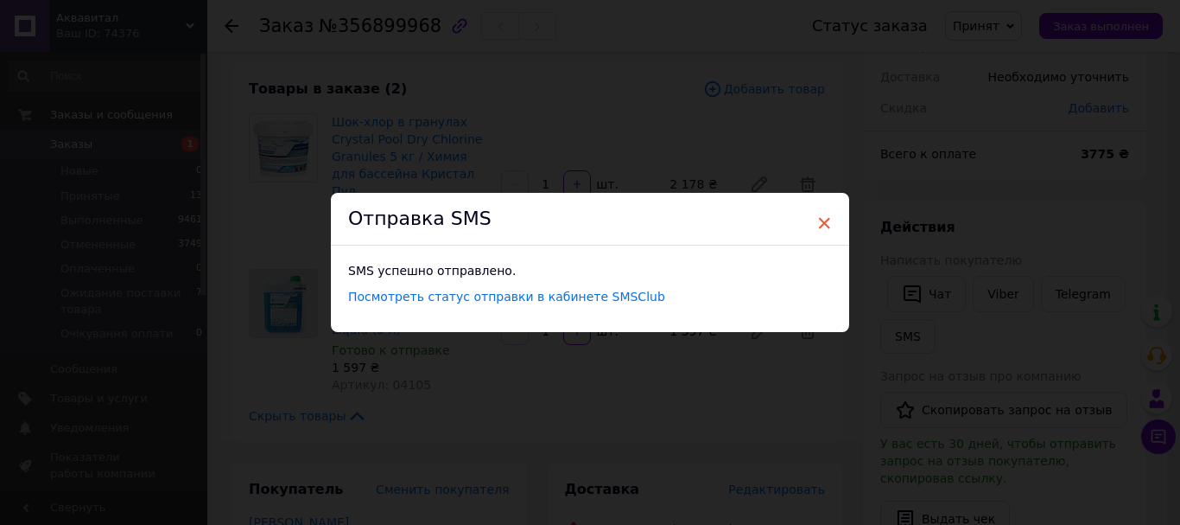
click at [828, 218] on span "×" at bounding box center [825, 222] width 16 height 29
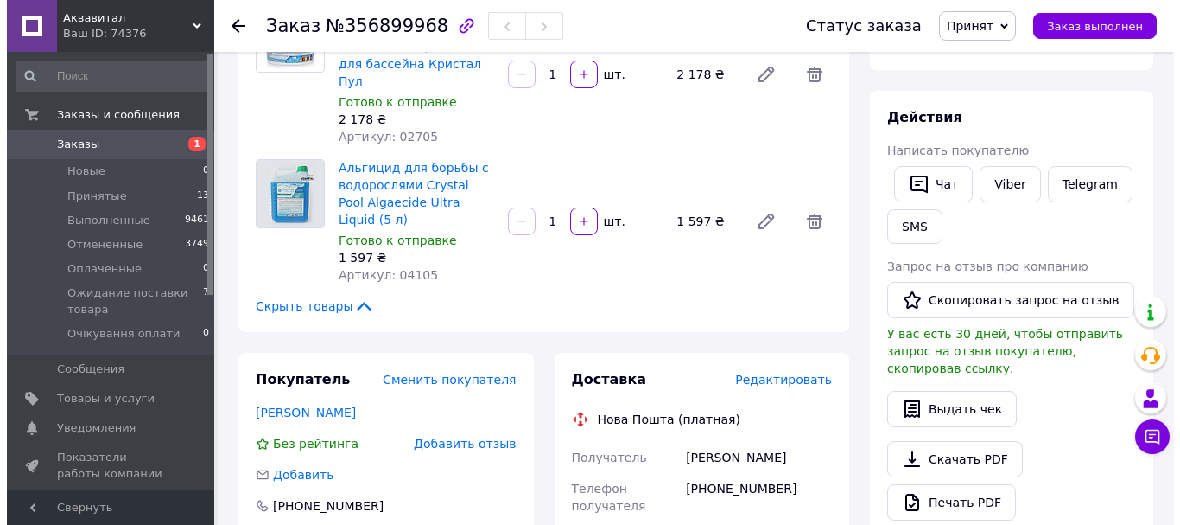
scroll to position [259, 0]
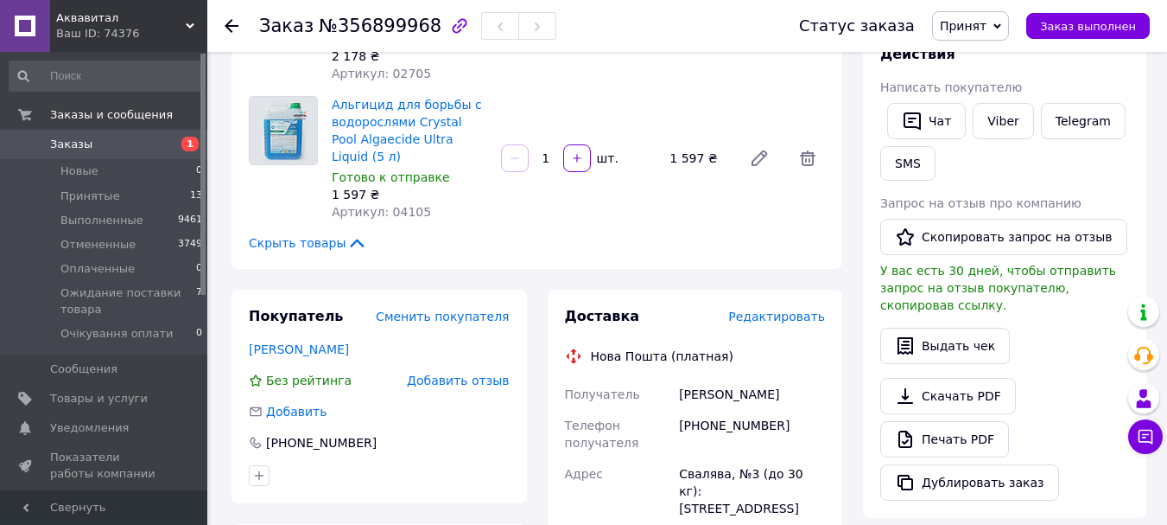
click at [797, 309] on span "Редактировать" at bounding box center [776, 316] width 97 height 14
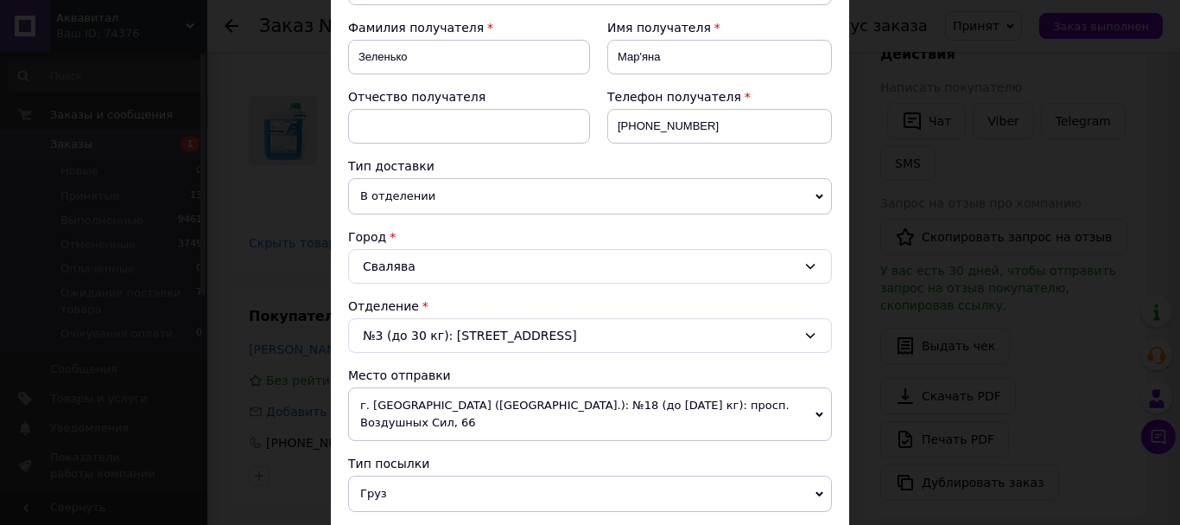
scroll to position [86, 0]
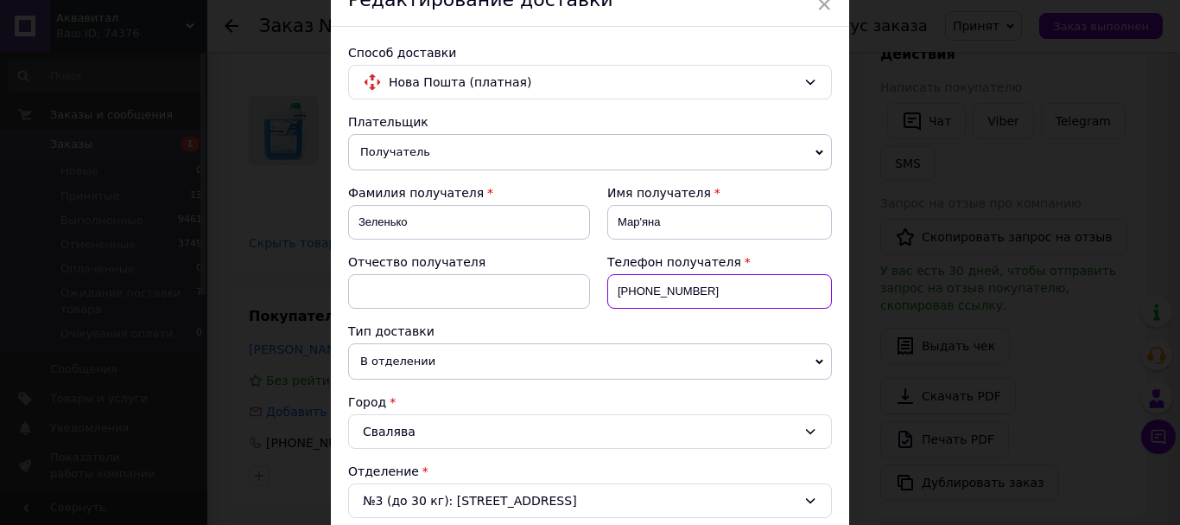
click at [671, 292] on input "+380505418375" at bounding box center [719, 291] width 225 height 35
click at [674, 294] on input "+380505418375" at bounding box center [719, 291] width 225 height 35
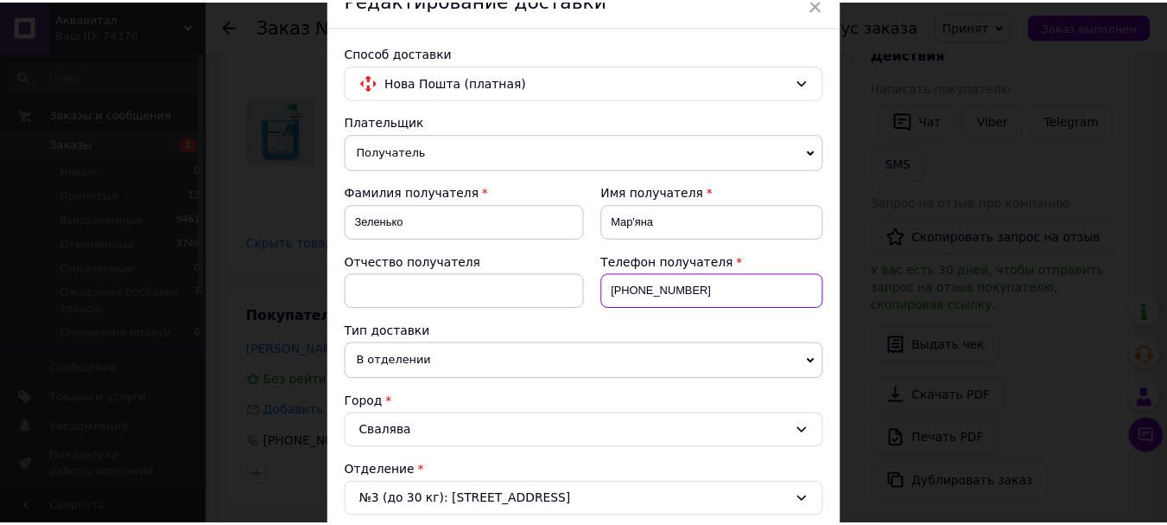
scroll to position [778, 0]
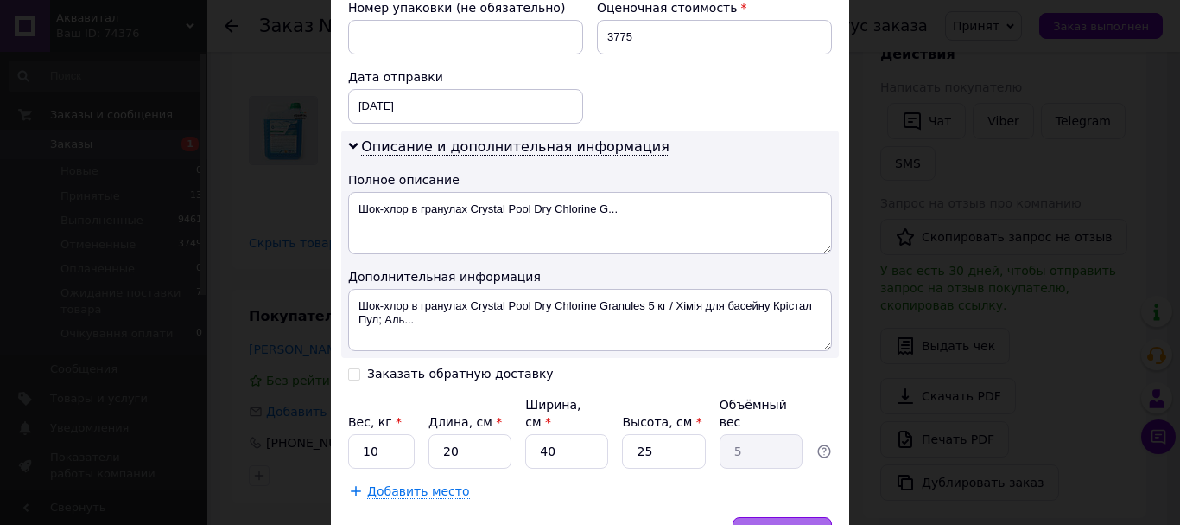
type input "[PHONE_NUMBER]"
click at [775, 524] on span "Сохранить" at bounding box center [782, 533] width 63 height 13
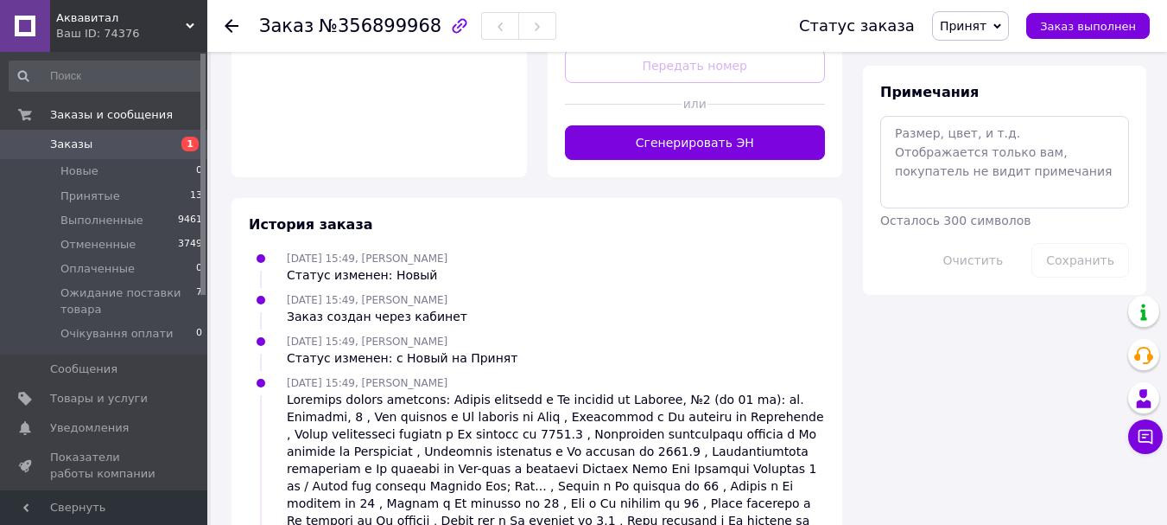
scroll to position [1033, 0]
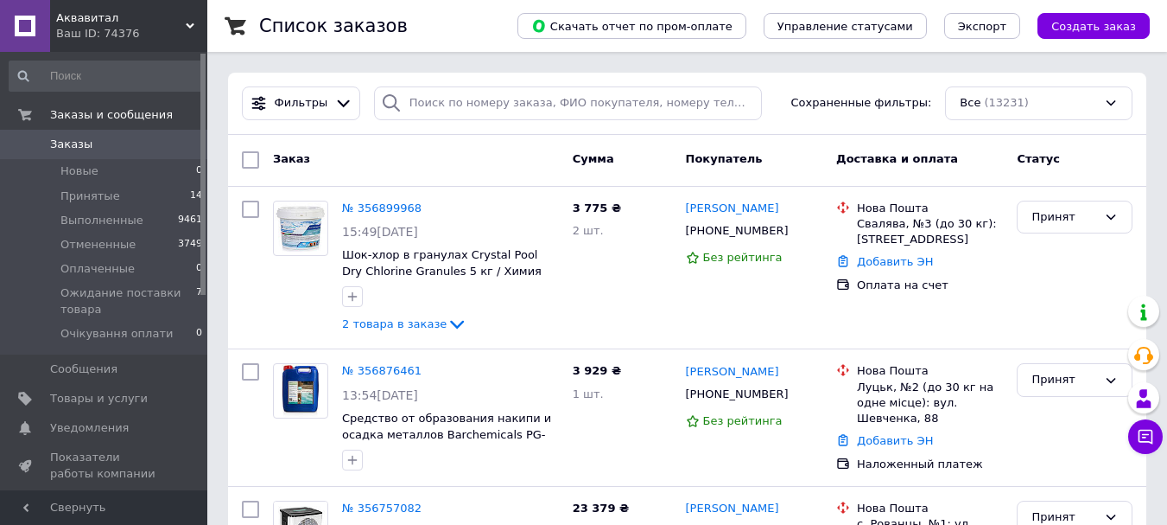
click at [385, 207] on link "№ 356899968" at bounding box center [382, 207] width 80 height 13
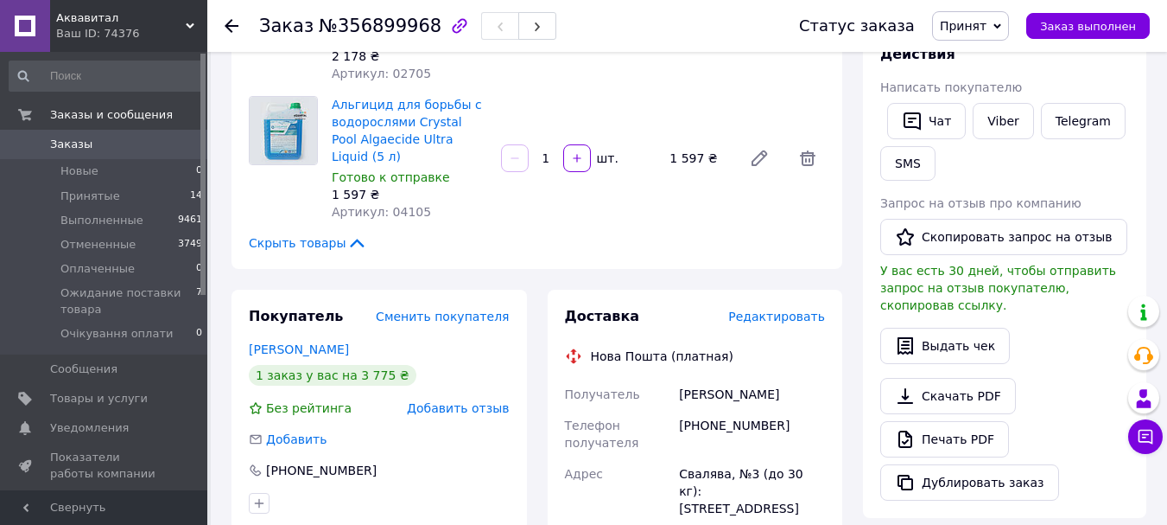
scroll to position [86, 0]
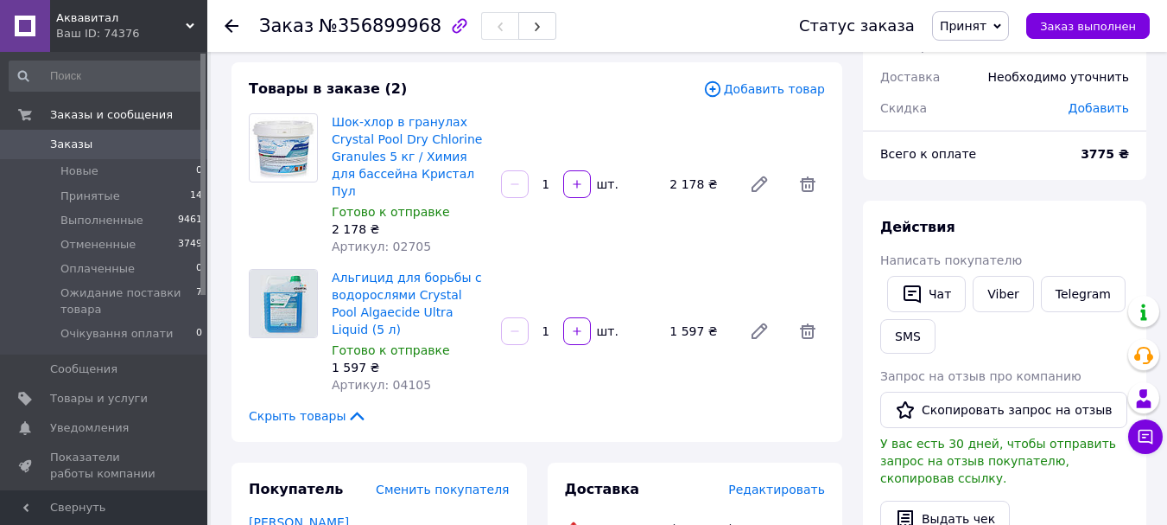
click at [779, 87] on span "Добавить товар" at bounding box center [764, 89] width 122 height 19
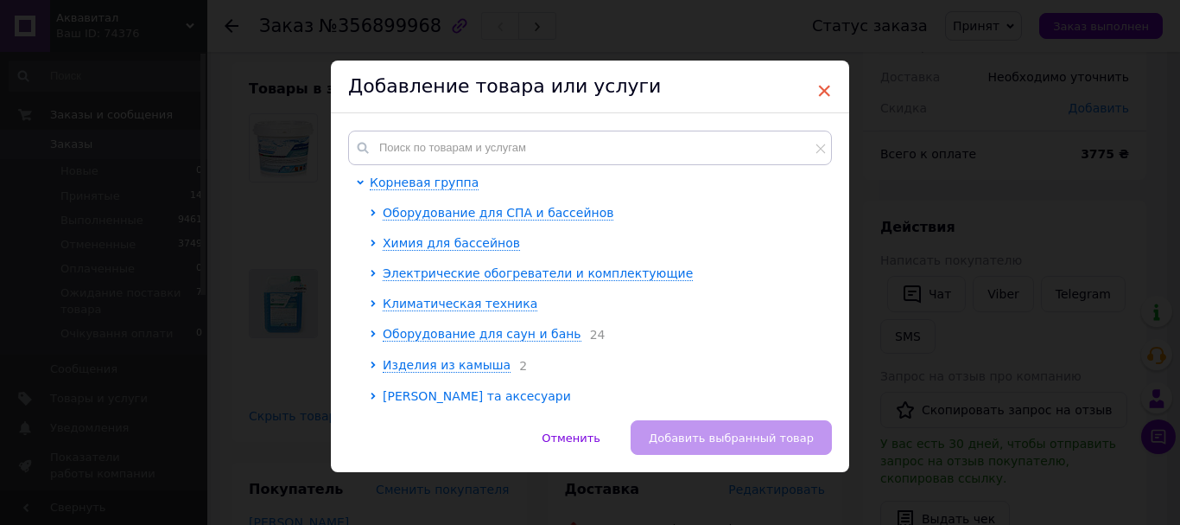
click at [817, 93] on span "×" at bounding box center [825, 90] width 16 height 29
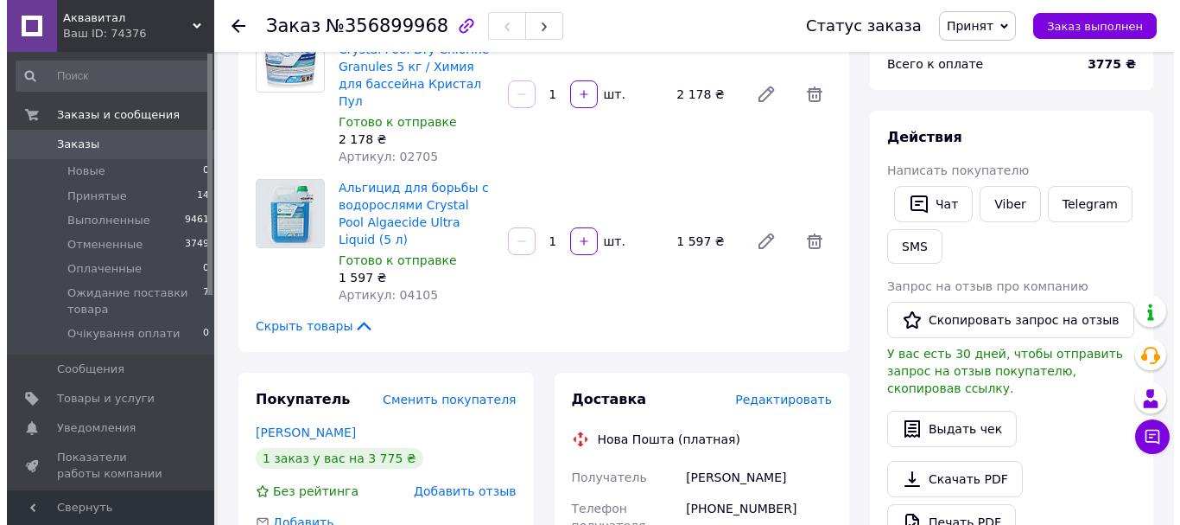
scroll to position [259, 0]
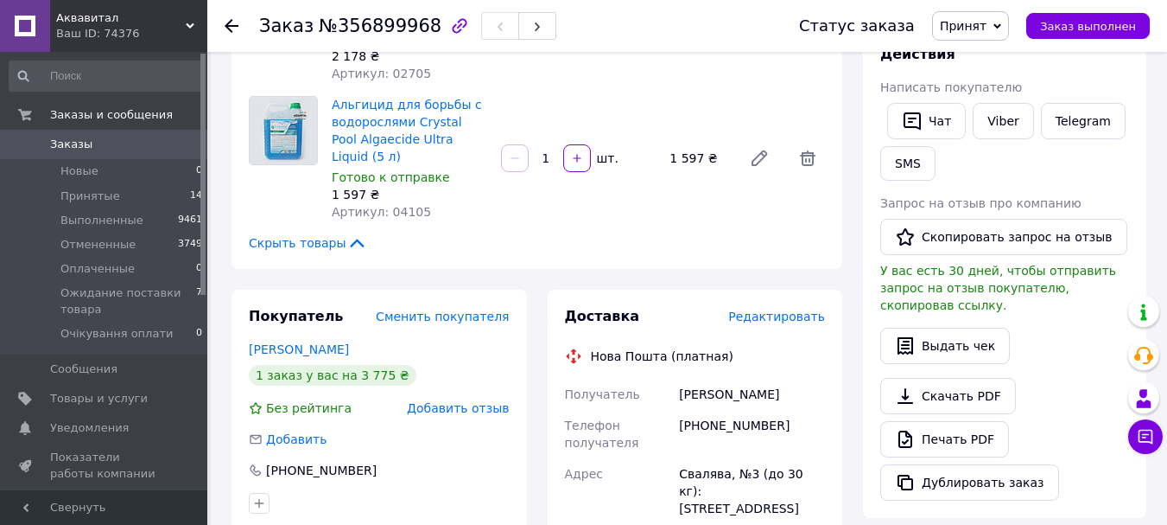
click at [778, 309] on span "Редактировать" at bounding box center [776, 316] width 97 height 14
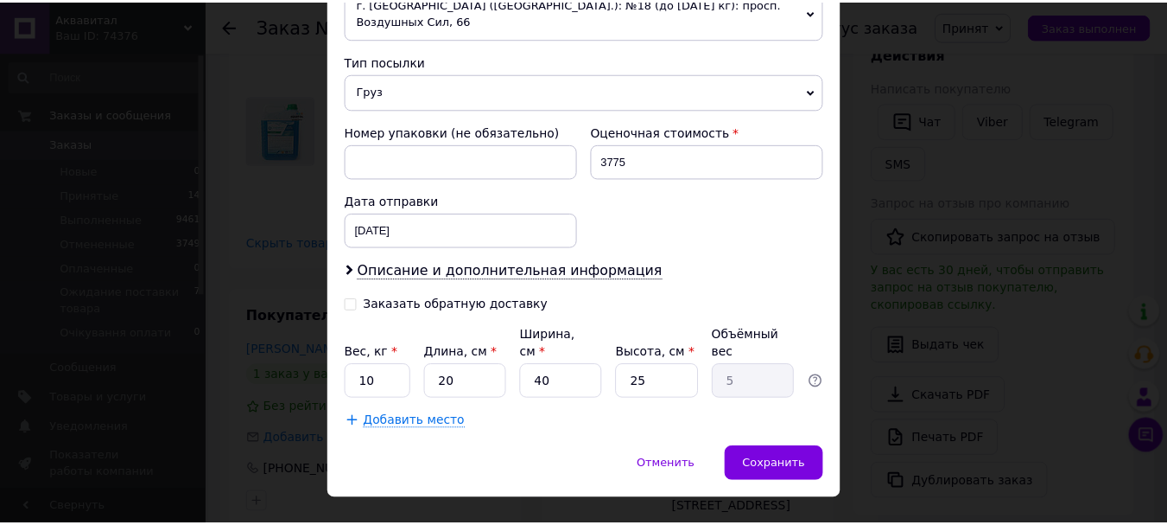
scroll to position [654, 0]
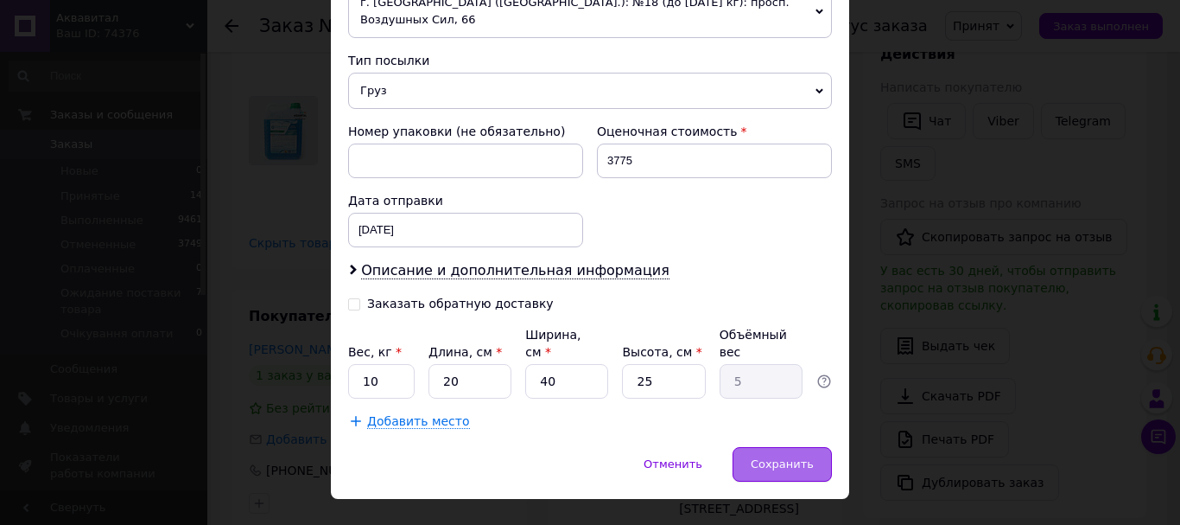
click at [773, 457] on span "Сохранить" at bounding box center [782, 463] width 63 height 13
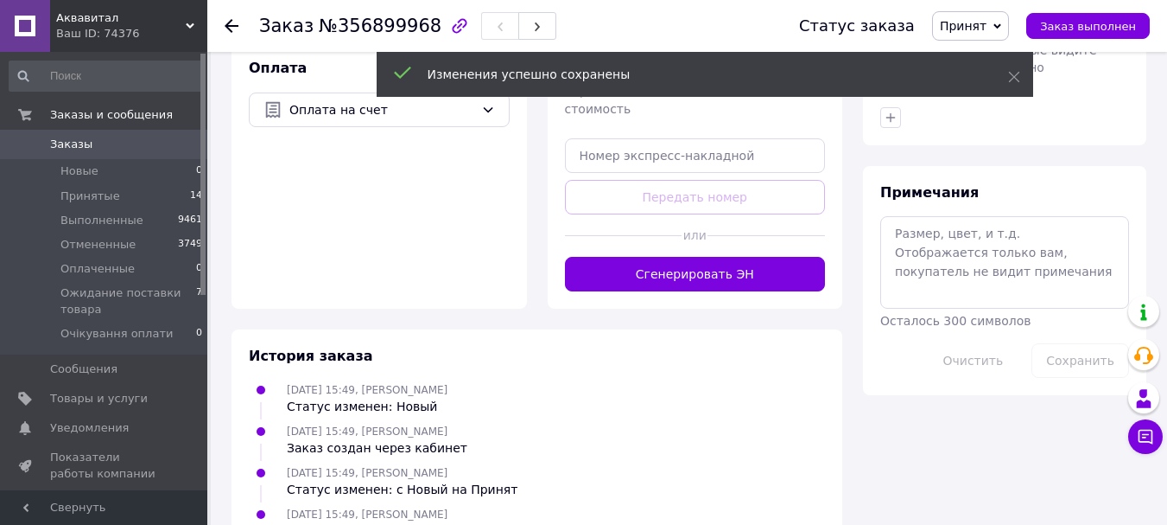
scroll to position [605, 0]
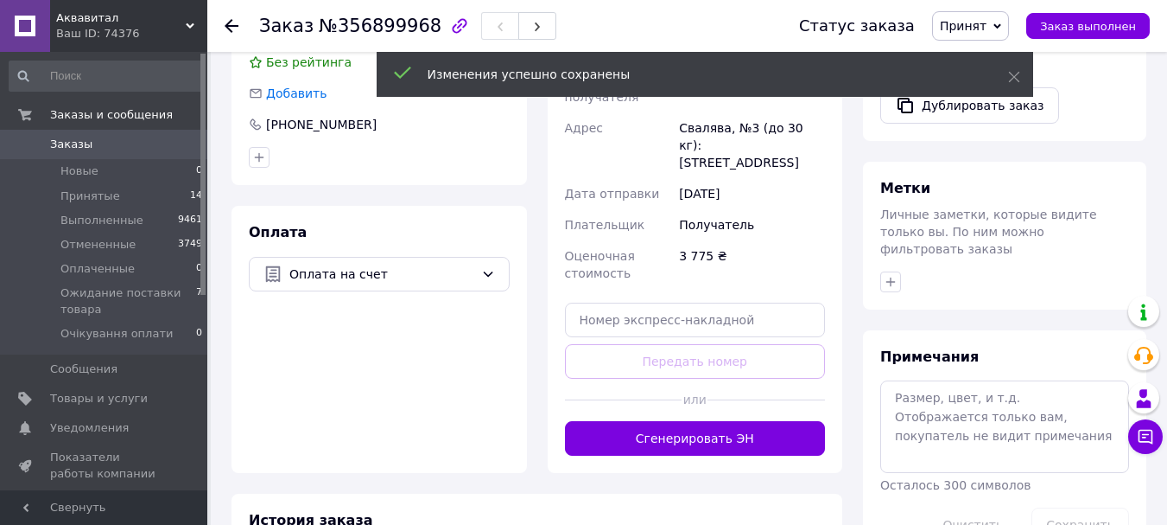
click at [729, 407] on div "Доставка Редактировать Нова Пошта (платная) Получатель Зеленько Мар'яна Телефон…" at bounding box center [696, 208] width 296 height 529
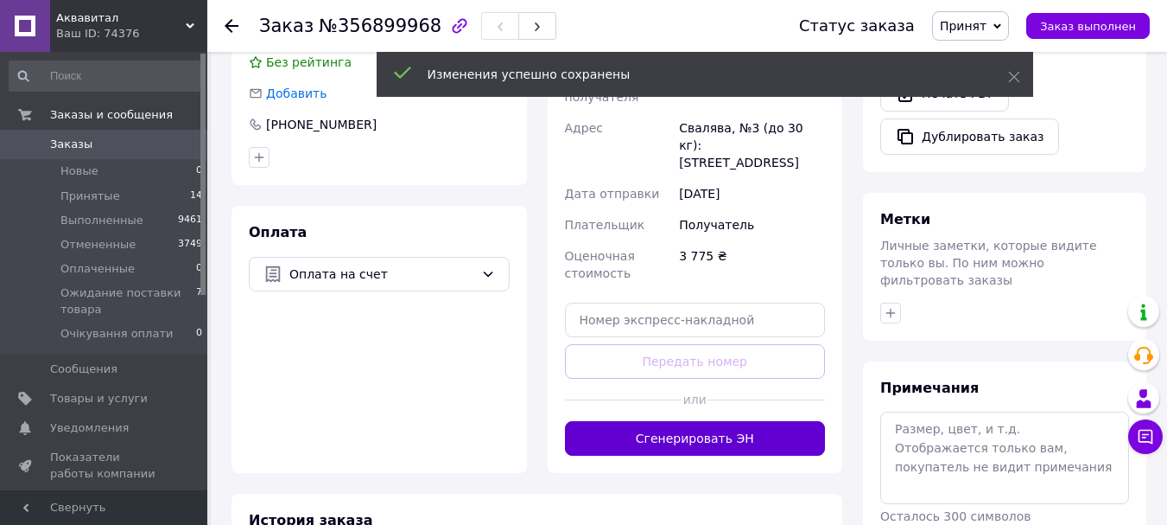
click at [733, 421] on button "Сгенерировать ЭН" at bounding box center [695, 438] width 261 height 35
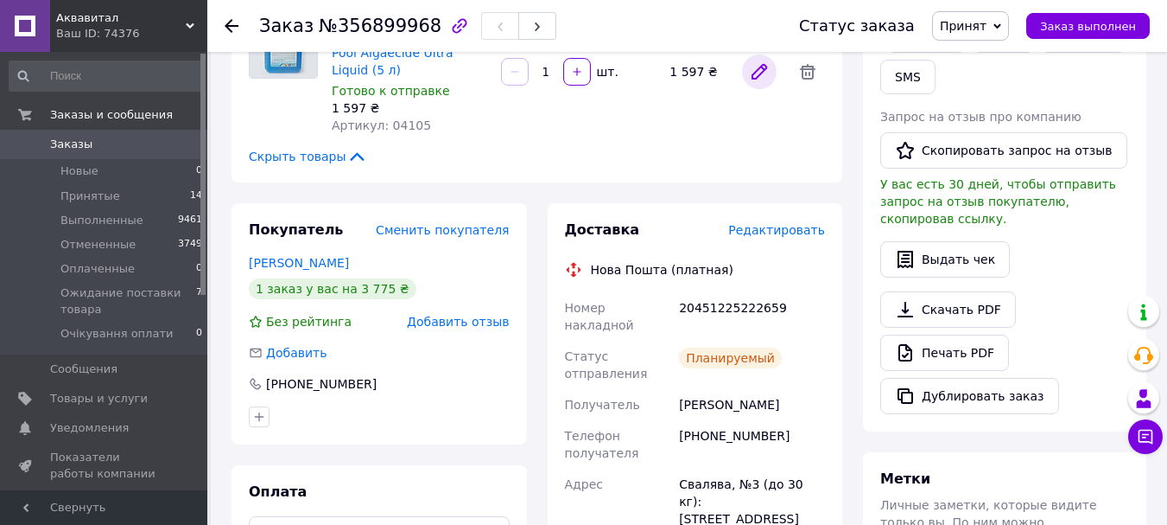
scroll to position [259, 0]
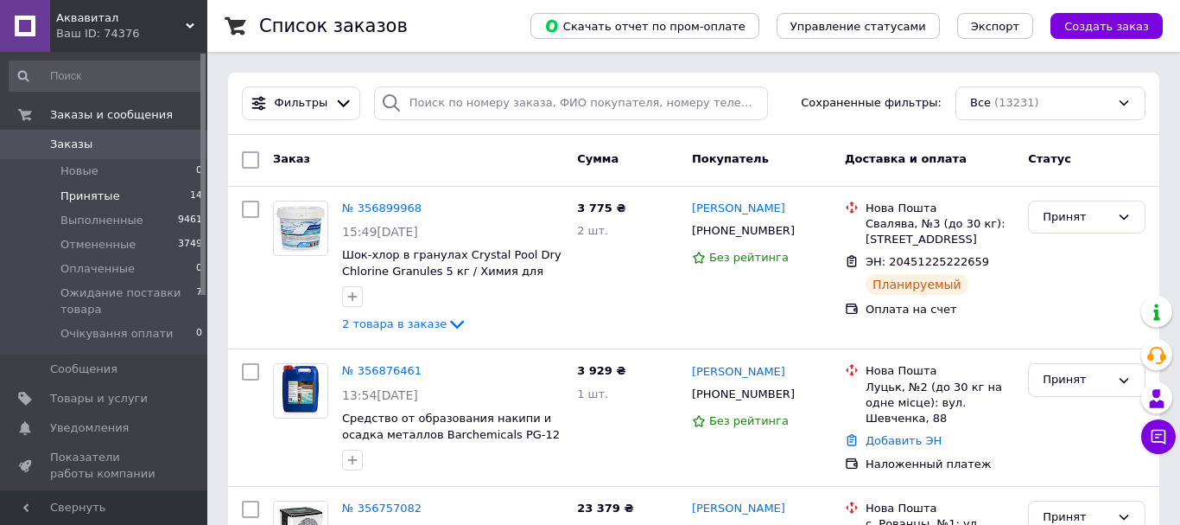
click at [87, 195] on span "Принятые" at bounding box center [90, 196] width 60 height 16
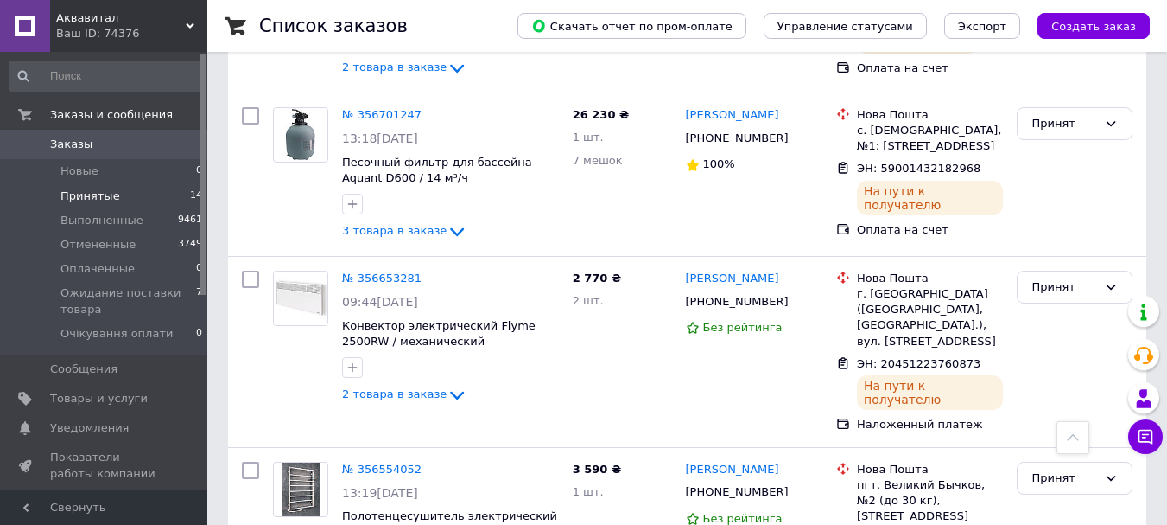
scroll to position [951, 0]
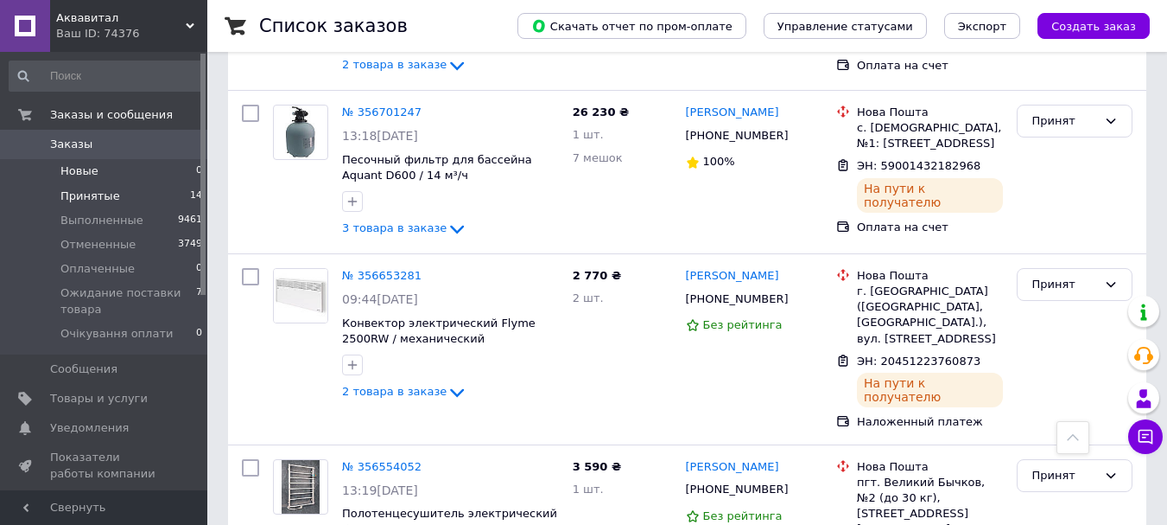
click at [114, 174] on li "Новые 0" at bounding box center [106, 171] width 213 height 24
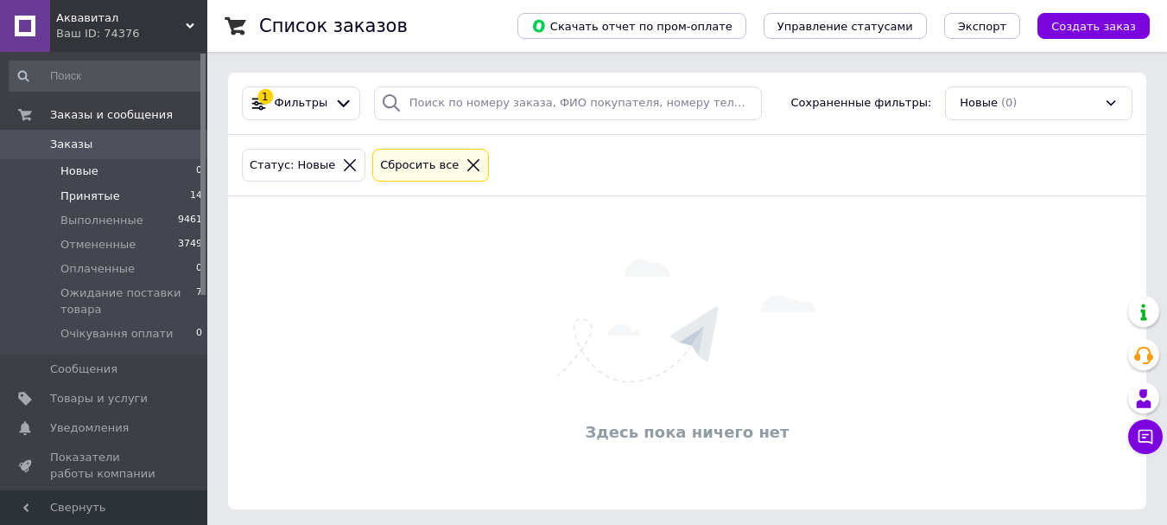
drag, startPoint x: 109, startPoint y: 198, endPoint x: 143, endPoint y: 200, distance: 34.7
click at [111, 199] on span "Принятые" at bounding box center [90, 196] width 60 height 16
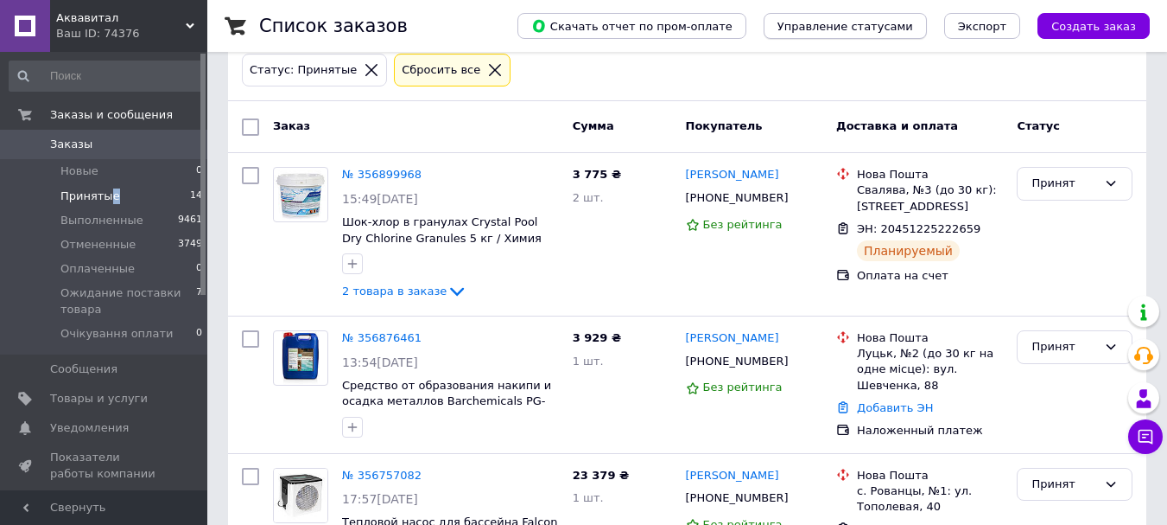
scroll to position [73, 0]
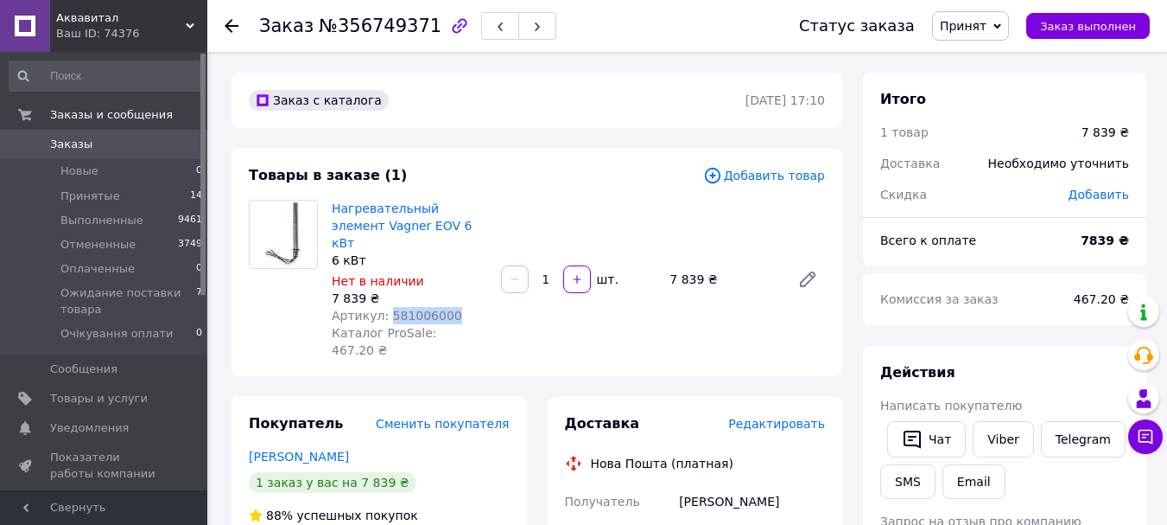
drag, startPoint x: 384, startPoint y: 302, endPoint x: 492, endPoint y: 290, distance: 108.6
click at [492, 290] on div "Нагревательный элемент Vagner EOV 6 кВт 6 кВт Нет в наличии 7 839 ₴ Артикул: 58…" at bounding box center [409, 279] width 169 height 166
copy span "581006000"
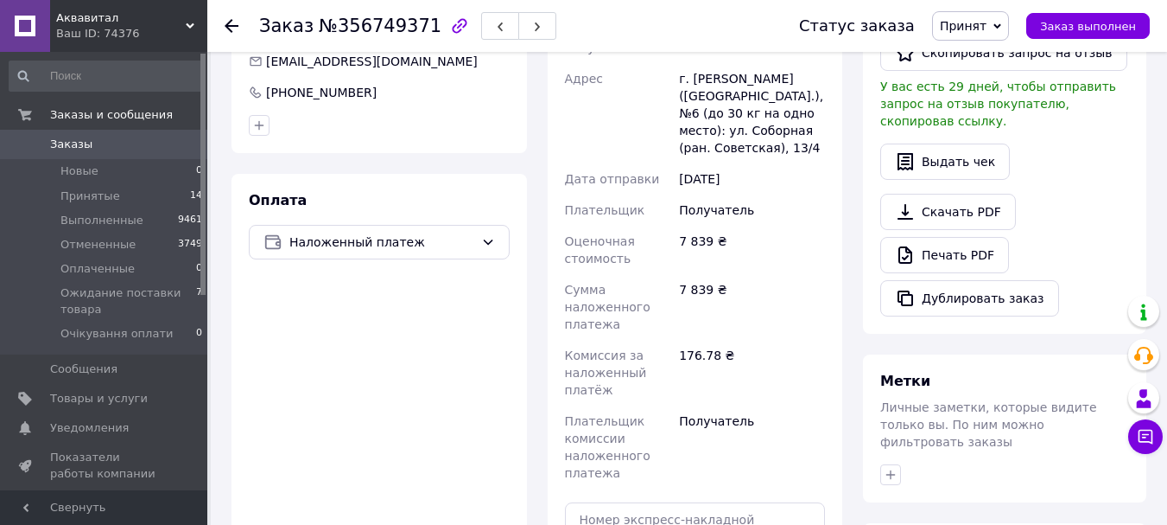
scroll to position [605, 0]
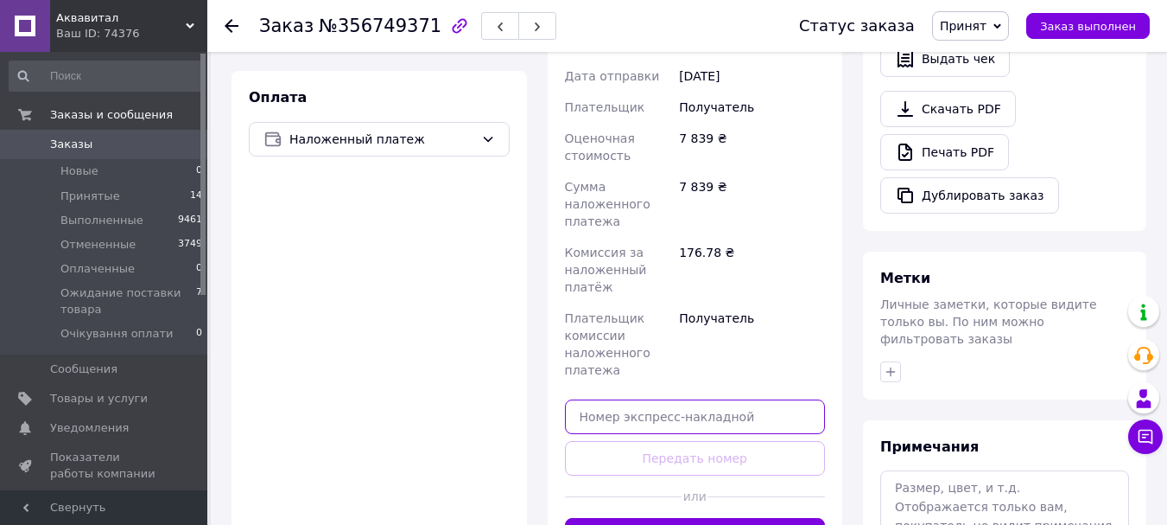
click at [677, 399] on input "text" at bounding box center [695, 416] width 261 height 35
paste input "59001432718189"
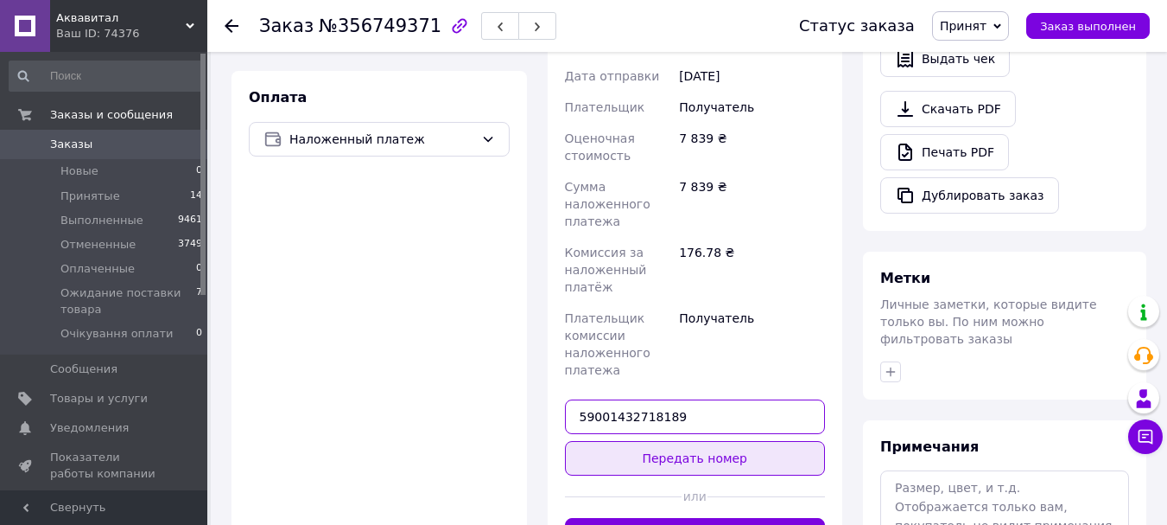
type input "59001432718189"
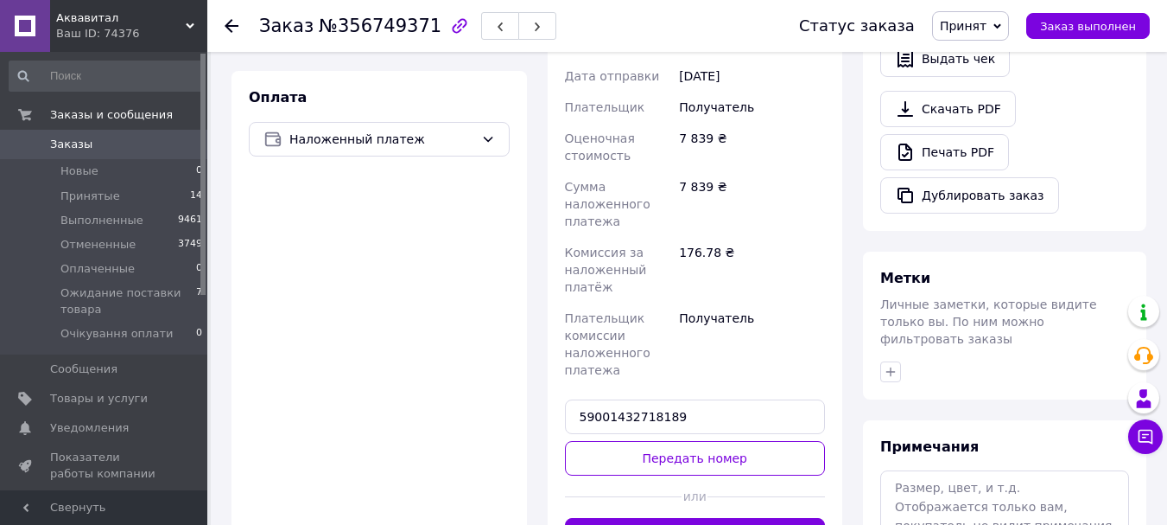
drag, startPoint x: 699, startPoint y: 417, endPoint x: 709, endPoint y: 418, distance: 9.5
click at [699, 441] on button "Передать номер" at bounding box center [695, 458] width 261 height 35
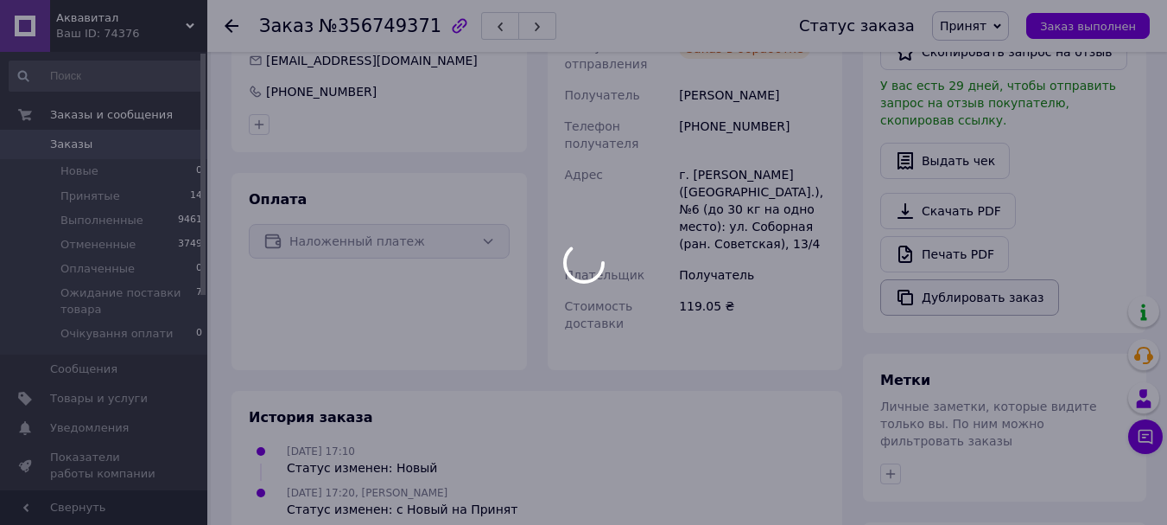
scroll to position [346, 0]
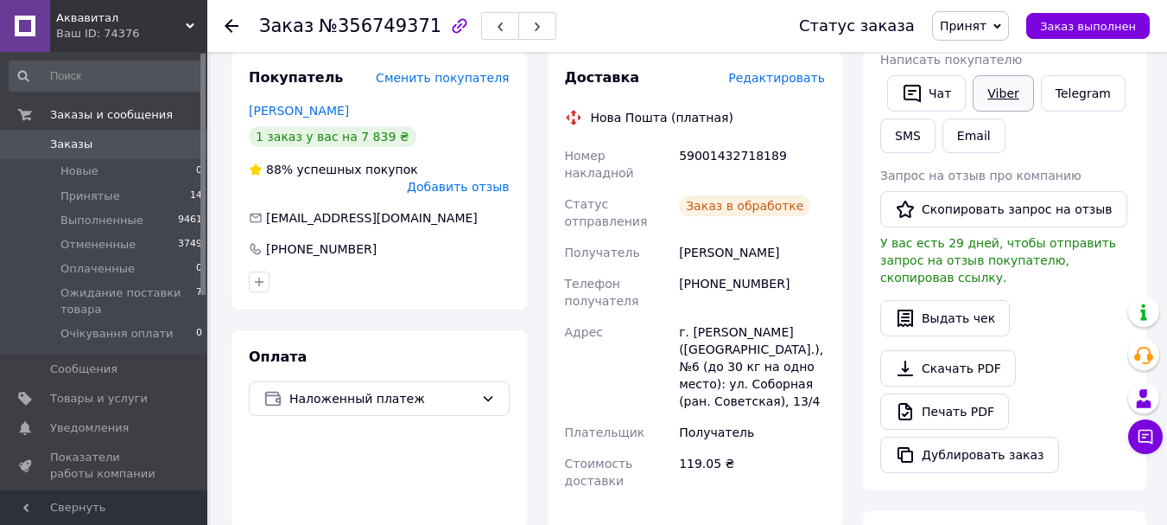
click at [994, 92] on link "Viber" at bounding box center [1003, 93] width 60 height 36
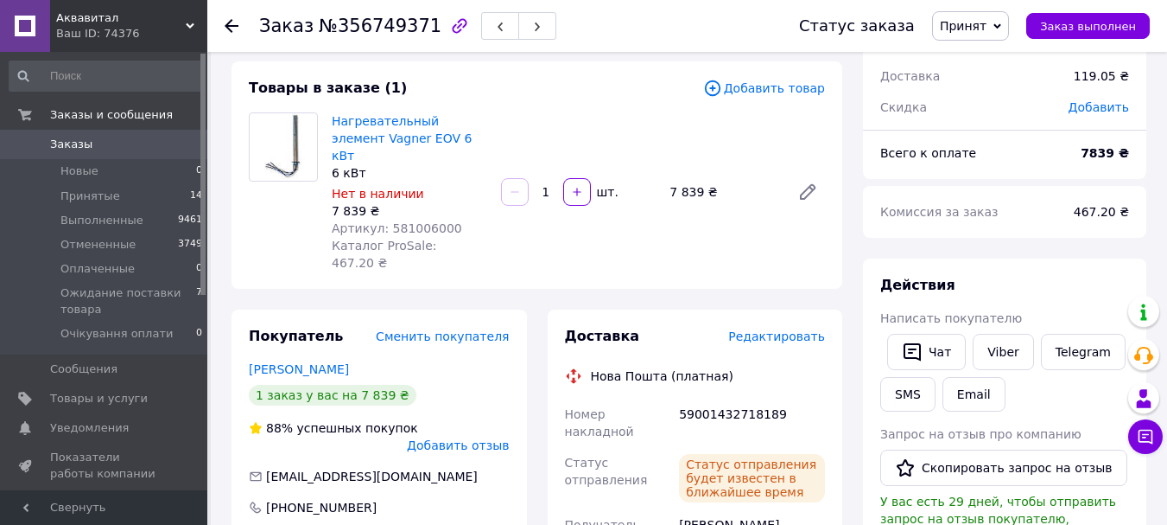
scroll to position [86, 0]
